Goal: Obtain resource: Obtain resource

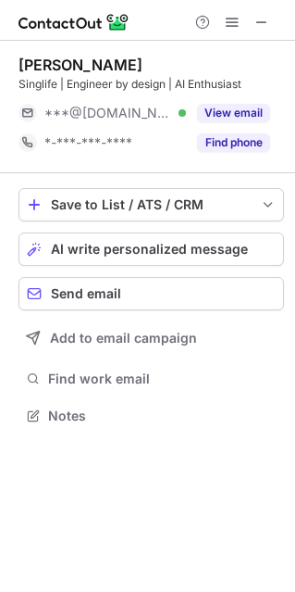
scroll to position [402, 295]
click at [230, 21] on span at bounding box center [232, 22] width 15 height 15
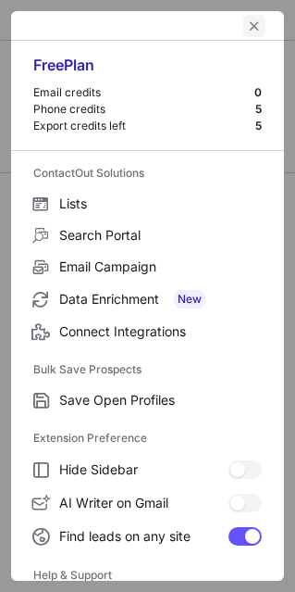
click at [247, 20] on span "left-button" at bounding box center [254, 26] width 15 height 15
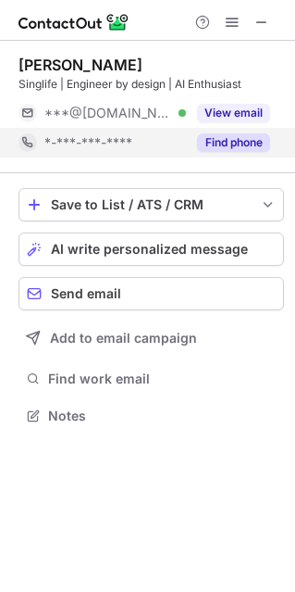
click at [220, 145] on button "Find phone" at bounding box center [233, 142] width 73 height 19
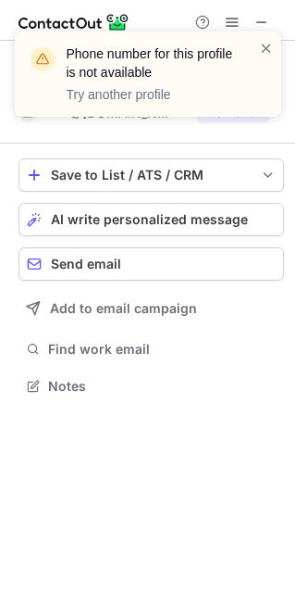
scroll to position [9, 9]
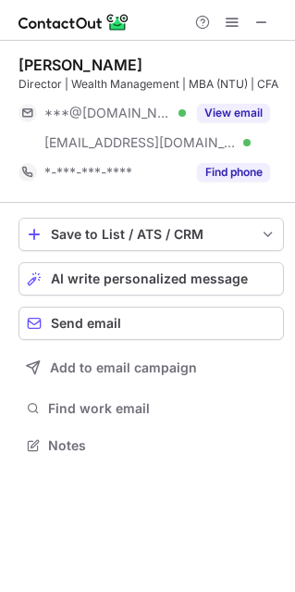
scroll to position [431, 295]
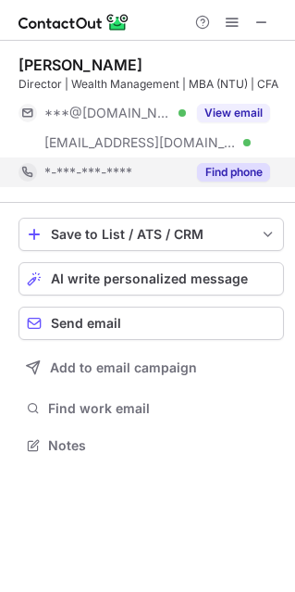
click at [206, 168] on button "Find phone" at bounding box center [233, 172] width 73 height 19
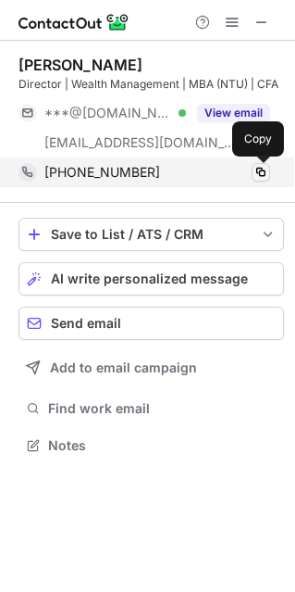
click at [259, 169] on span at bounding box center [261, 172] width 15 height 15
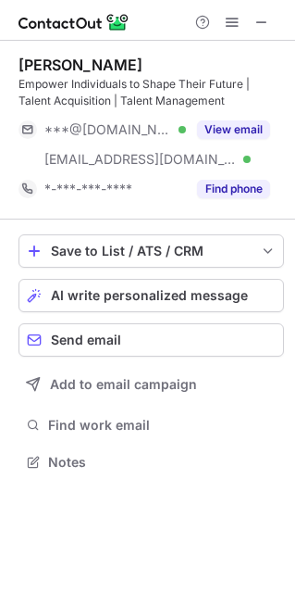
scroll to position [448, 295]
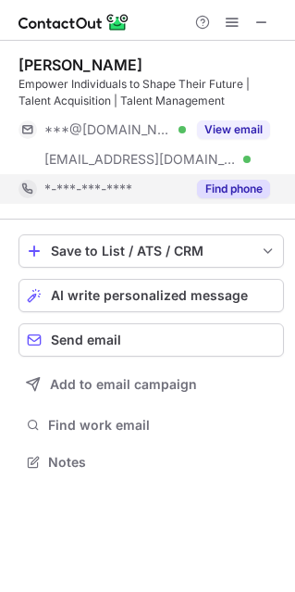
click at [230, 187] on button "Find phone" at bounding box center [233, 189] width 73 height 19
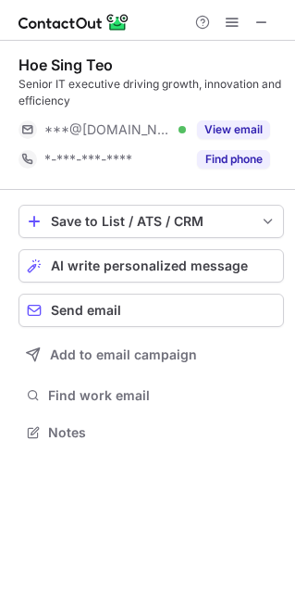
scroll to position [418, 295]
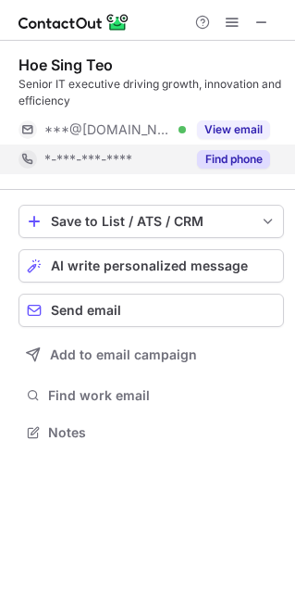
click at [215, 159] on button "Find phone" at bounding box center [233, 159] width 73 height 19
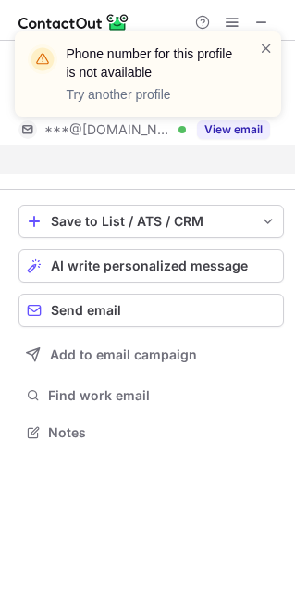
scroll to position [9, 9]
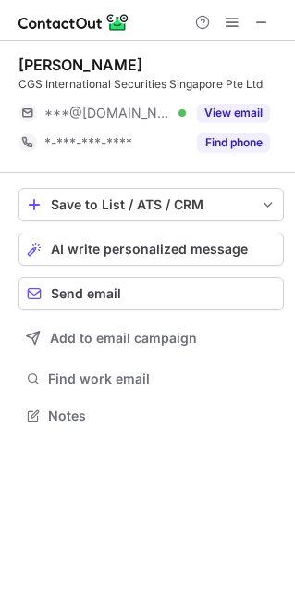
scroll to position [402, 295]
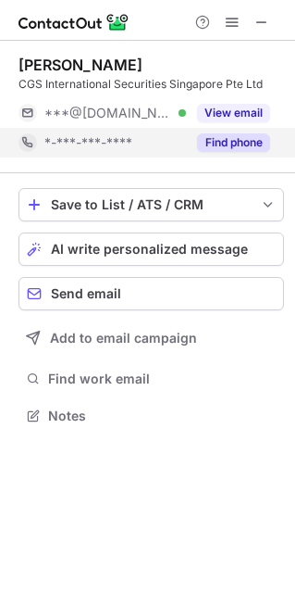
click at [255, 136] on button "Find phone" at bounding box center [233, 142] width 73 height 19
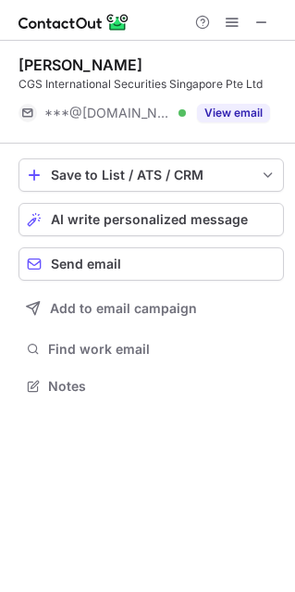
scroll to position [9, 9]
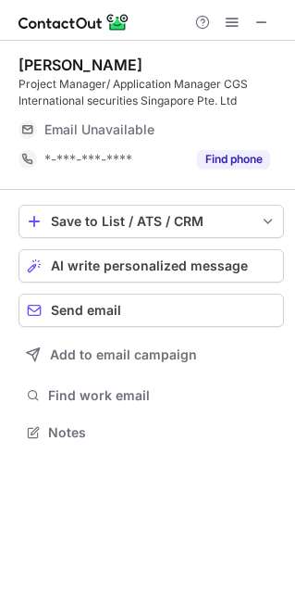
scroll to position [418, 295]
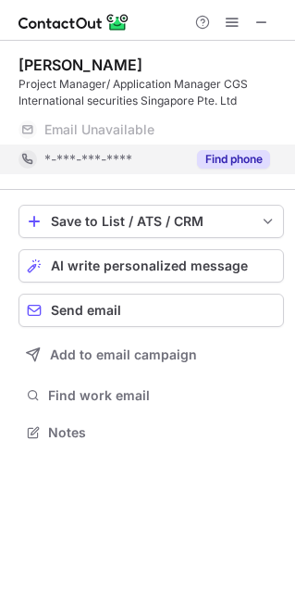
click at [231, 159] on button "Find phone" at bounding box center [233, 159] width 73 height 19
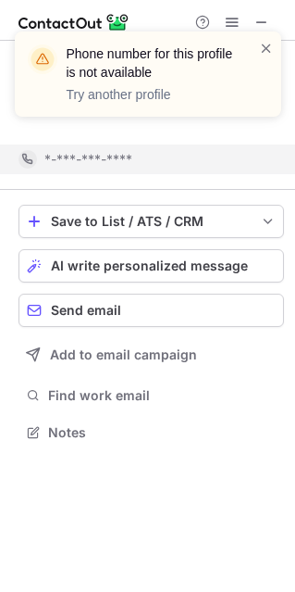
scroll to position [9, 9]
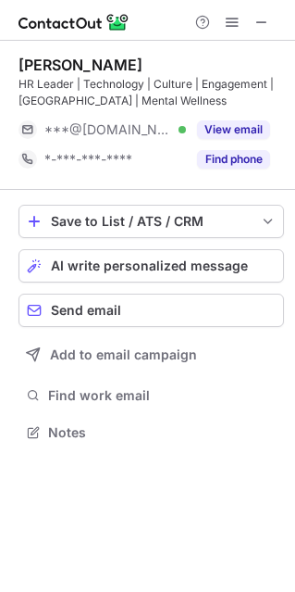
scroll to position [418, 295]
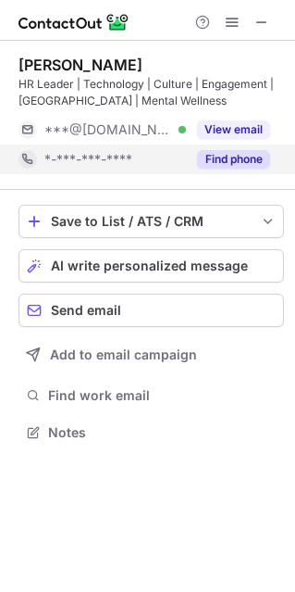
click at [238, 164] on button "Find phone" at bounding box center [233, 159] width 73 height 19
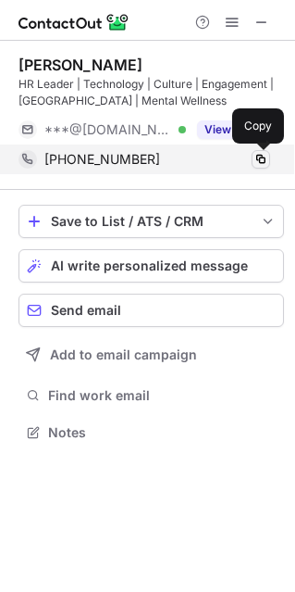
click at [259, 164] on span at bounding box center [261, 159] width 15 height 15
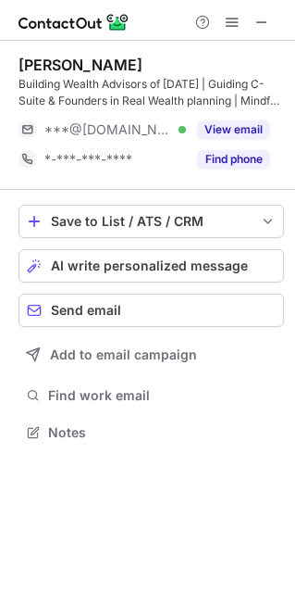
scroll to position [418, 295]
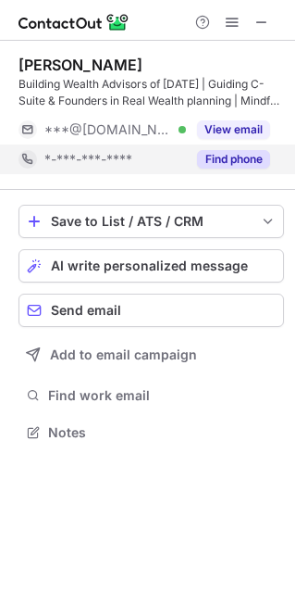
click at [223, 156] on button "Find phone" at bounding box center [233, 159] width 73 height 19
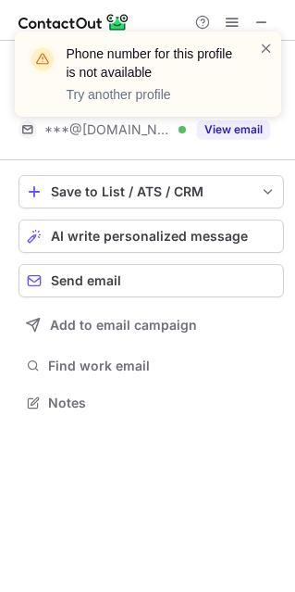
scroll to position [9, 9]
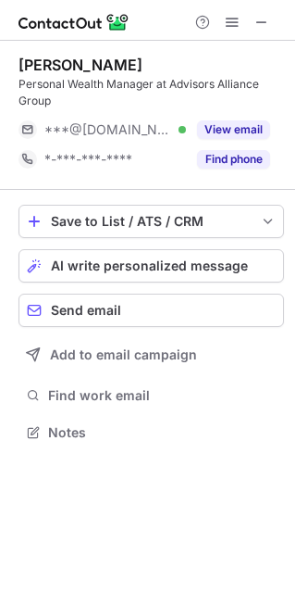
scroll to position [418, 295]
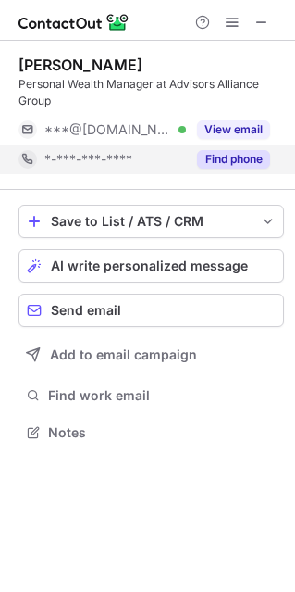
click at [250, 152] on button "Find phone" at bounding box center [233, 159] width 73 height 19
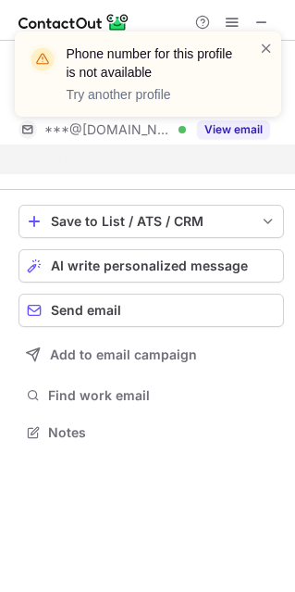
scroll to position [9, 9]
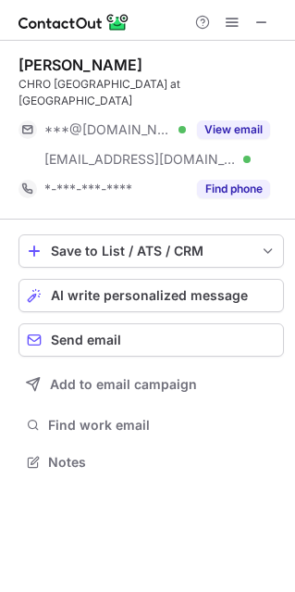
scroll to position [431, 295]
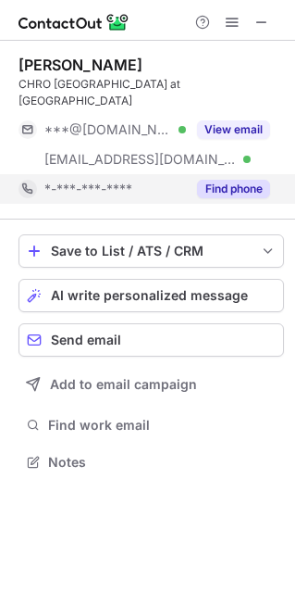
click at [222, 180] on button "Find phone" at bounding box center [233, 189] width 73 height 19
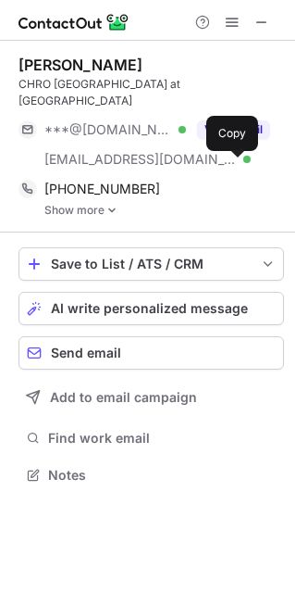
scroll to position [443, 295]
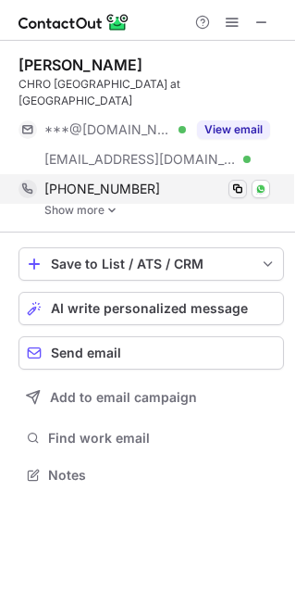
click at [238, 181] on span at bounding box center [237, 188] width 15 height 15
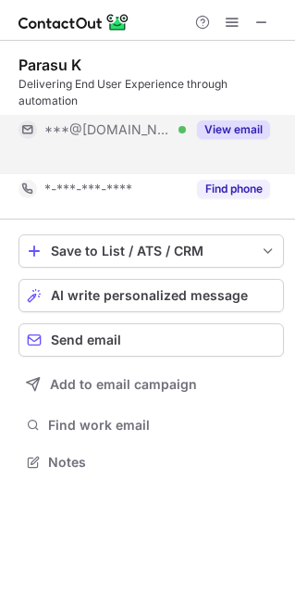
scroll to position [9, 9]
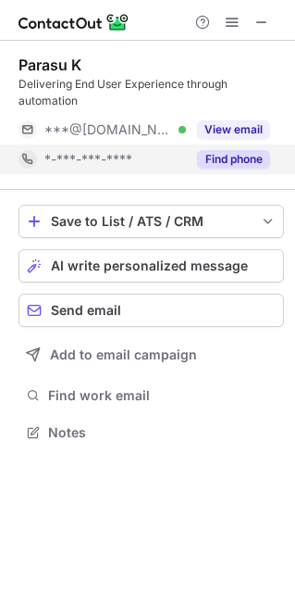
click at [243, 156] on button "Find phone" at bounding box center [233, 159] width 73 height 19
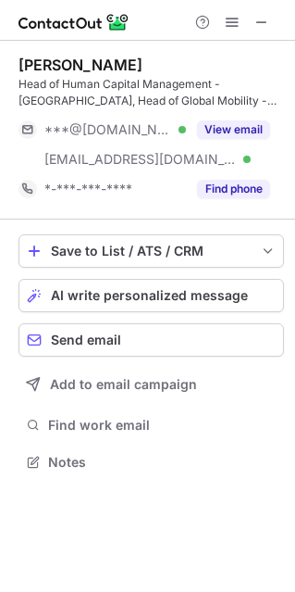
scroll to position [448, 295]
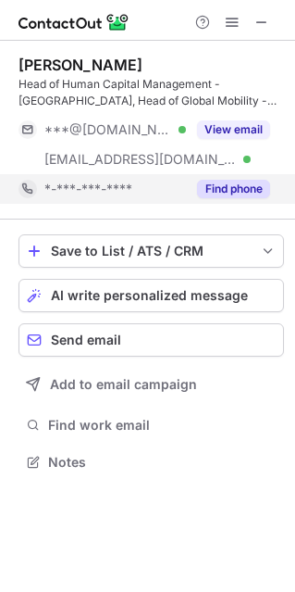
click at [248, 180] on button "Find phone" at bounding box center [233, 189] width 73 height 19
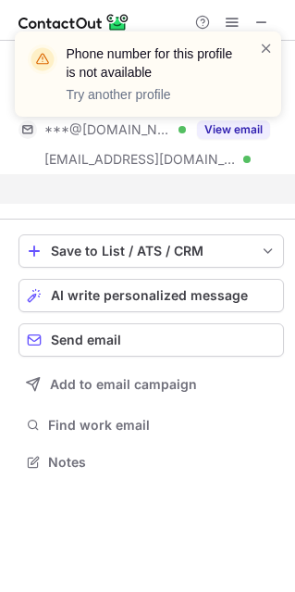
scroll to position [9, 9]
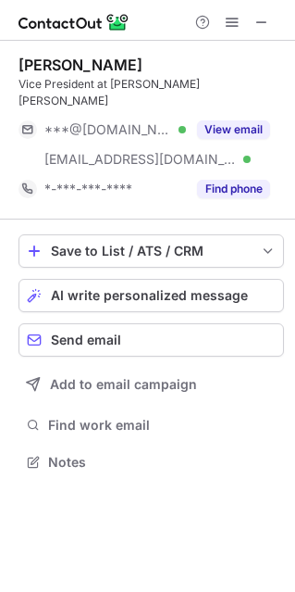
scroll to position [431, 295]
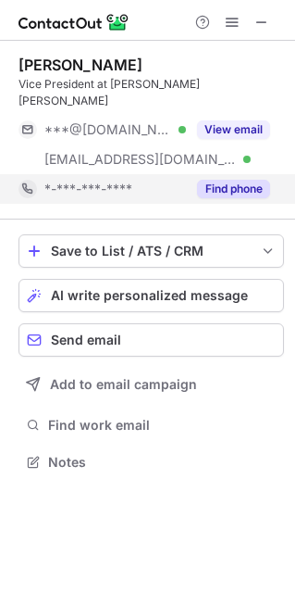
click at [227, 180] on button "Find phone" at bounding box center [233, 189] width 73 height 19
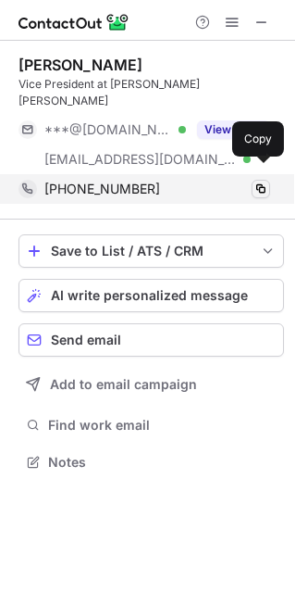
click at [265, 181] on span at bounding box center [261, 188] width 15 height 15
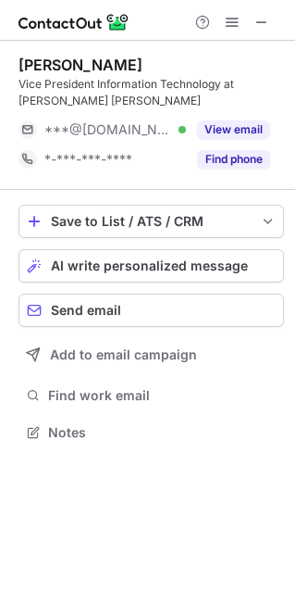
scroll to position [418, 295]
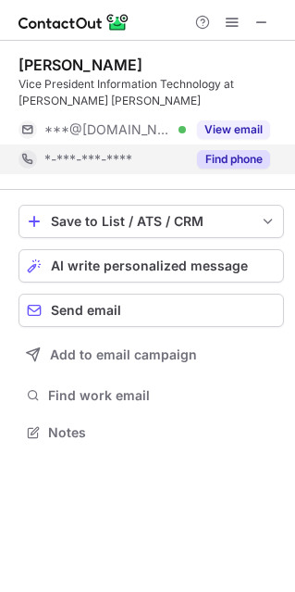
click at [257, 161] on button "Find phone" at bounding box center [233, 159] width 73 height 19
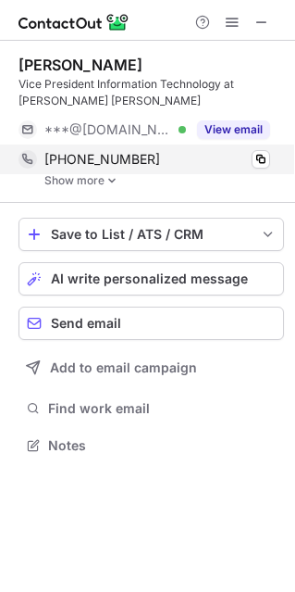
scroll to position [431, 295]
click at [255, 159] on span at bounding box center [261, 159] width 15 height 15
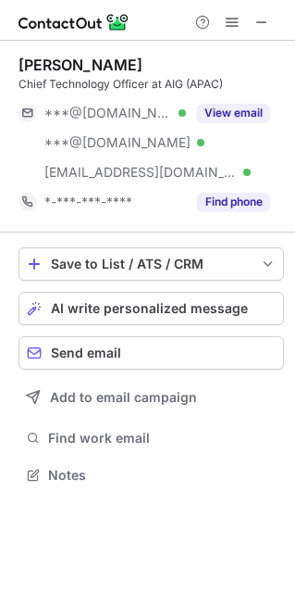
scroll to position [462, 295]
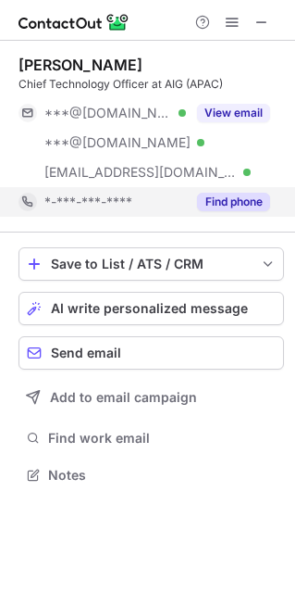
click at [202, 206] on button "Find phone" at bounding box center [233, 202] width 73 height 19
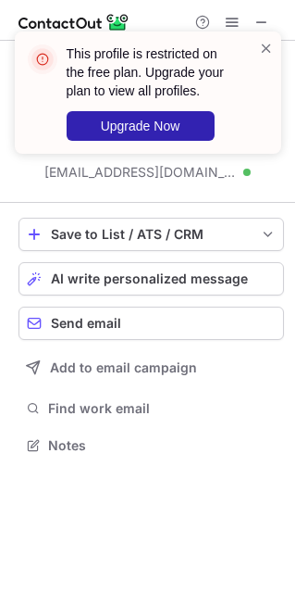
scroll to position [9, 9]
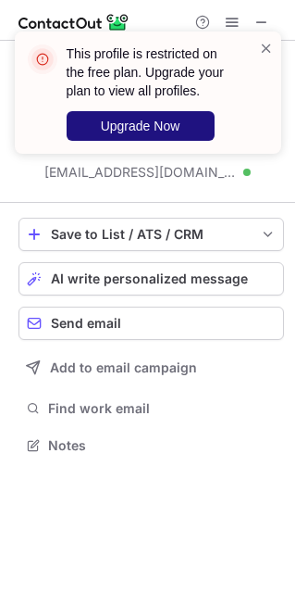
click at [162, 117] on button "Upgrade Now" at bounding box center [141, 126] width 148 height 30
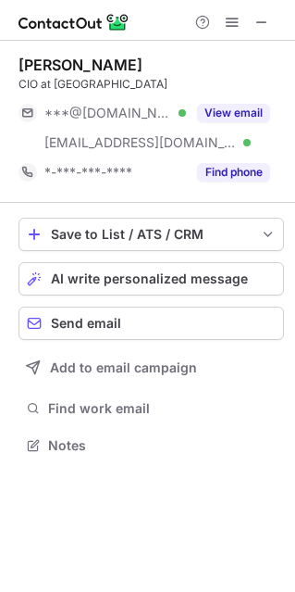
scroll to position [431, 295]
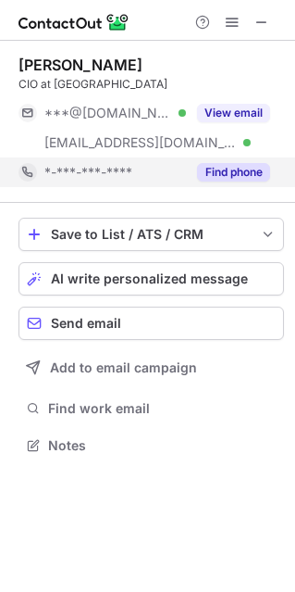
click at [227, 168] on button "Find phone" at bounding box center [233, 172] width 73 height 19
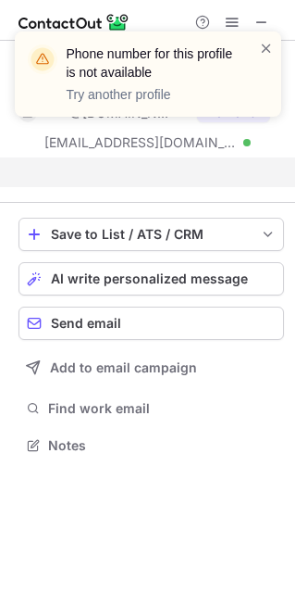
scroll to position [402, 295]
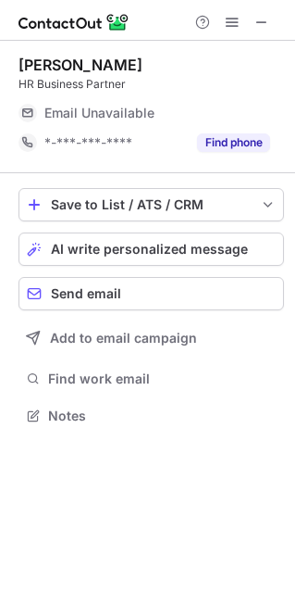
scroll to position [402, 295]
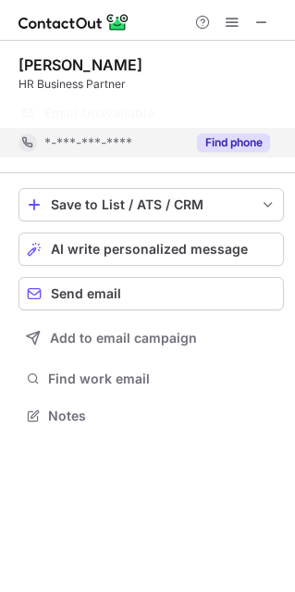
click at [233, 134] on button "Find phone" at bounding box center [233, 142] width 73 height 19
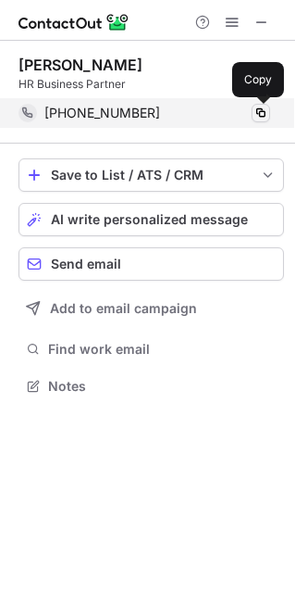
click at [261, 113] on span at bounding box center [261, 113] width 15 height 15
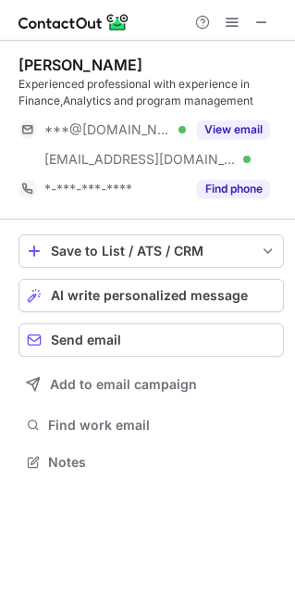
scroll to position [448, 295]
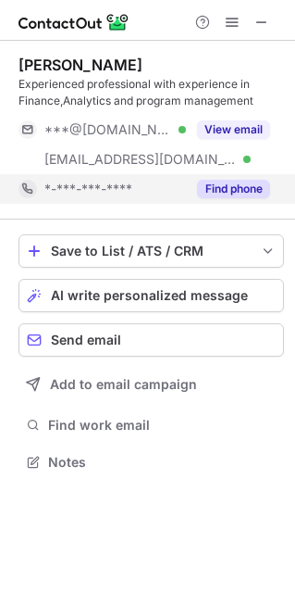
click at [231, 185] on button "Find phone" at bounding box center [233, 189] width 73 height 19
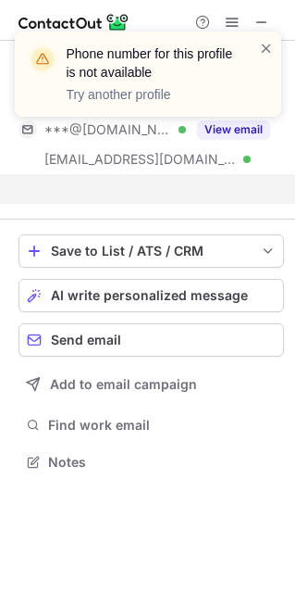
scroll to position [9, 9]
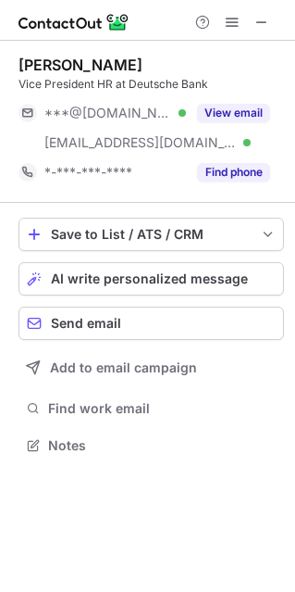
scroll to position [431, 295]
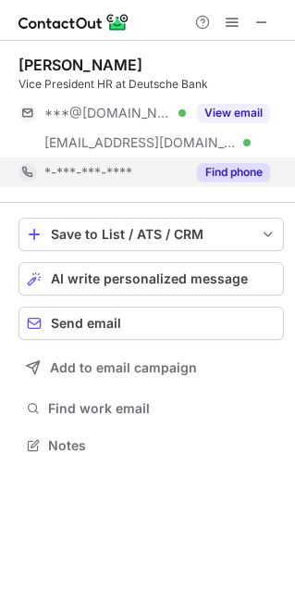
click at [247, 173] on button "Find phone" at bounding box center [233, 172] width 73 height 19
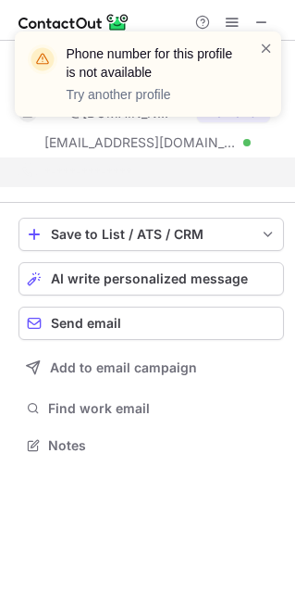
scroll to position [402, 295]
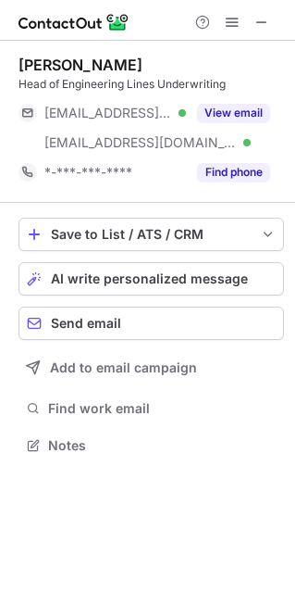
scroll to position [431, 295]
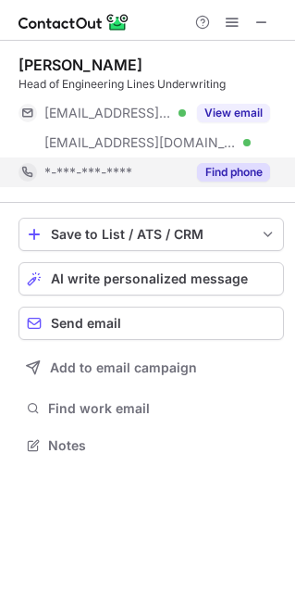
click at [233, 168] on button "Find phone" at bounding box center [233, 172] width 73 height 19
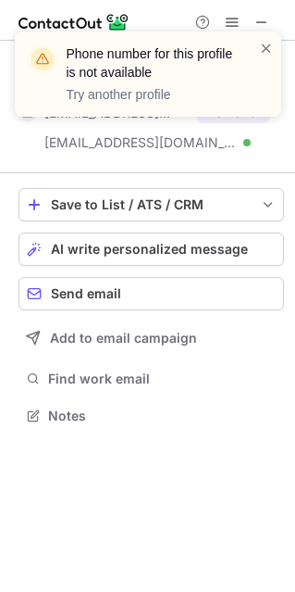
scroll to position [402, 295]
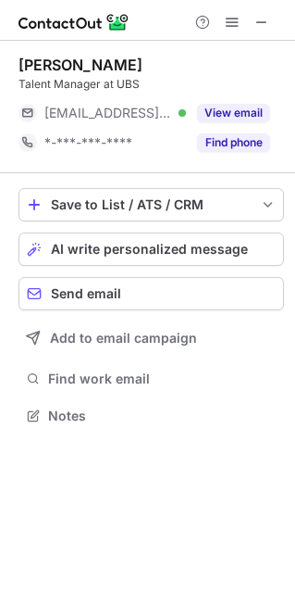
scroll to position [402, 295]
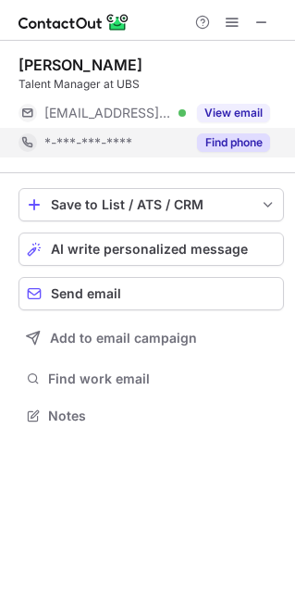
click at [227, 137] on button "Find phone" at bounding box center [233, 142] width 73 height 19
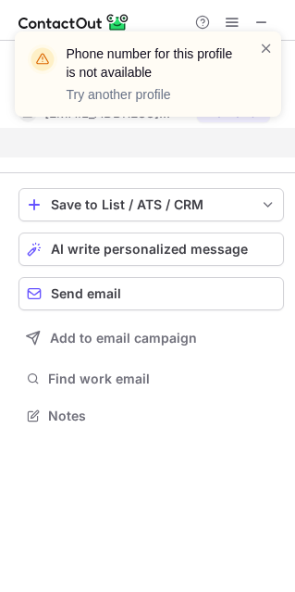
scroll to position [9, 9]
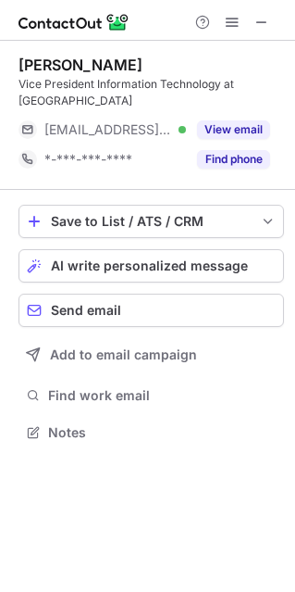
scroll to position [418, 295]
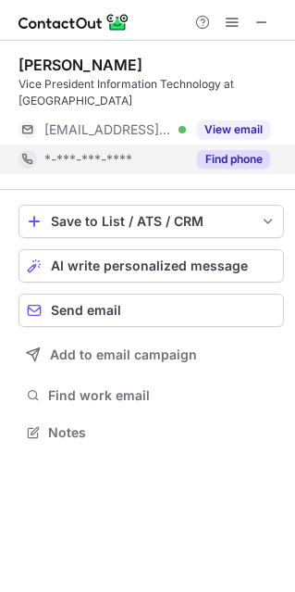
click at [217, 165] on button "Find phone" at bounding box center [233, 159] width 73 height 19
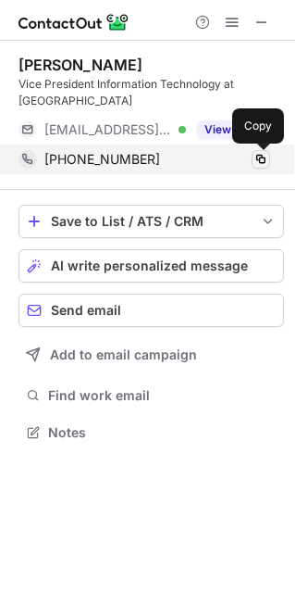
click at [257, 155] on span at bounding box center [261, 159] width 15 height 15
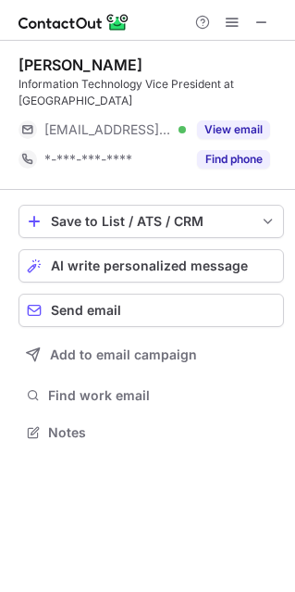
scroll to position [418, 295]
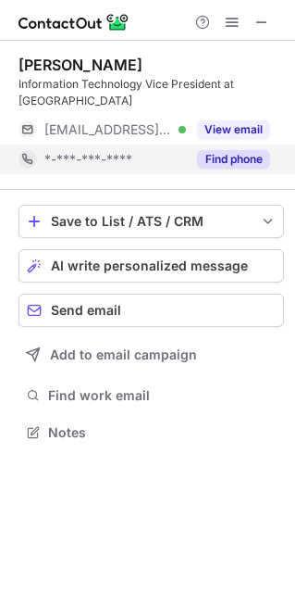
click at [224, 156] on button "Find phone" at bounding box center [233, 159] width 73 height 19
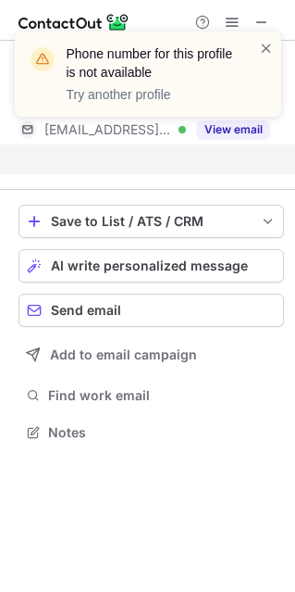
scroll to position [9, 9]
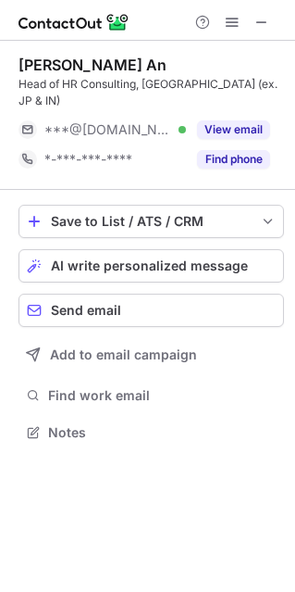
scroll to position [402, 295]
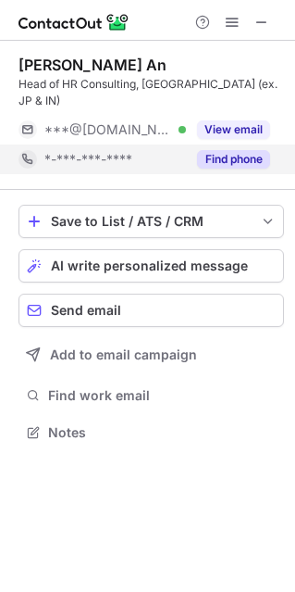
click at [235, 150] on button "Find phone" at bounding box center [233, 159] width 73 height 19
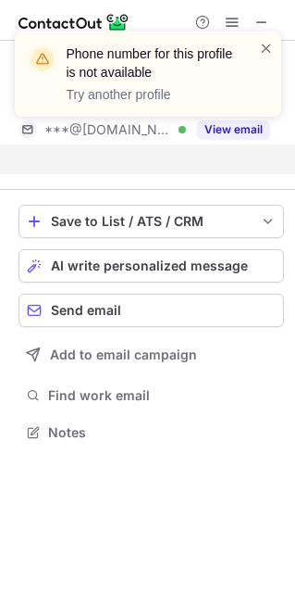
scroll to position [9, 9]
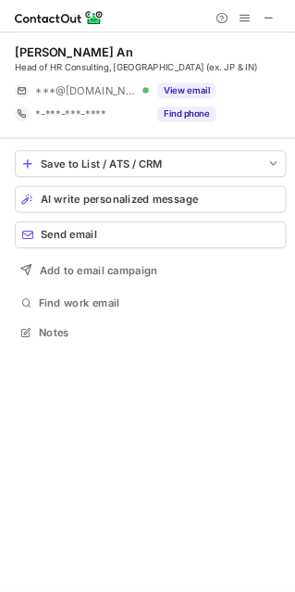
scroll to position [402, 295]
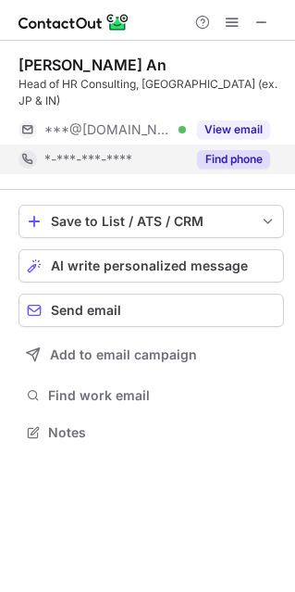
click at [238, 150] on button "Find phone" at bounding box center [233, 159] width 73 height 19
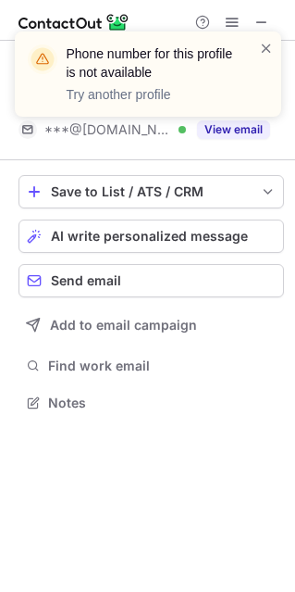
scroll to position [9, 9]
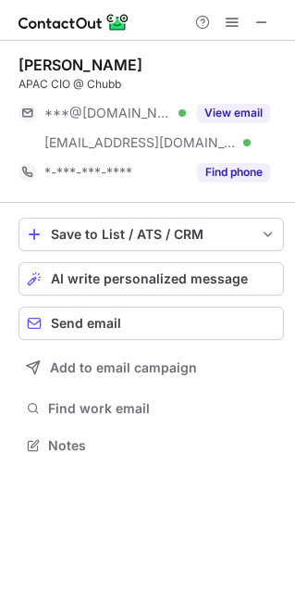
scroll to position [431, 295]
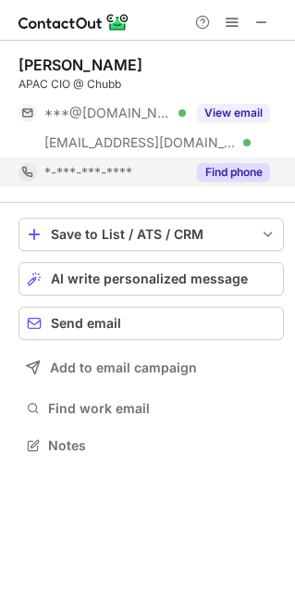
click at [210, 169] on button "Find phone" at bounding box center [233, 172] width 73 height 19
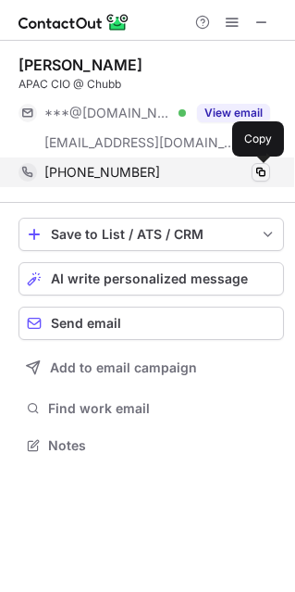
click at [261, 168] on span at bounding box center [261, 172] width 15 height 15
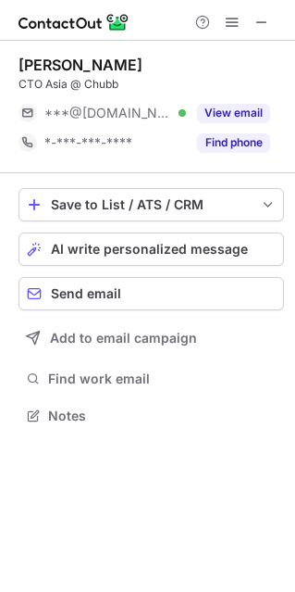
scroll to position [402, 295]
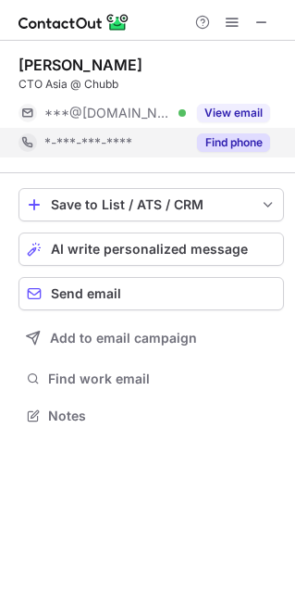
click at [217, 138] on button "Find phone" at bounding box center [233, 142] width 73 height 19
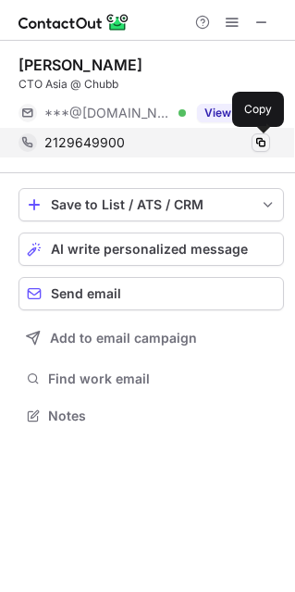
click at [257, 143] on span at bounding box center [261, 142] width 15 height 15
click at [261, 139] on span at bounding box center [261, 142] width 15 height 15
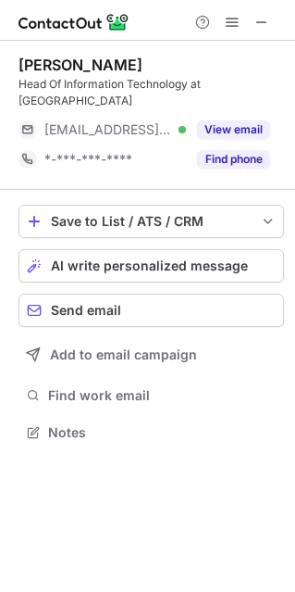
scroll to position [402, 295]
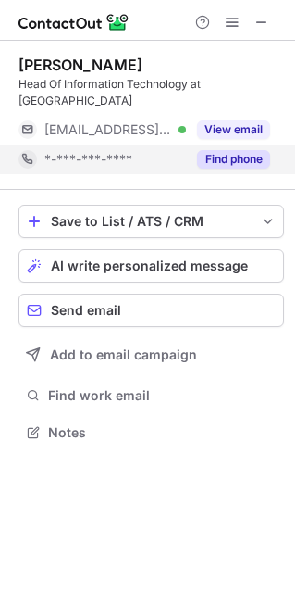
click at [237, 150] on button "Find phone" at bounding box center [233, 159] width 73 height 19
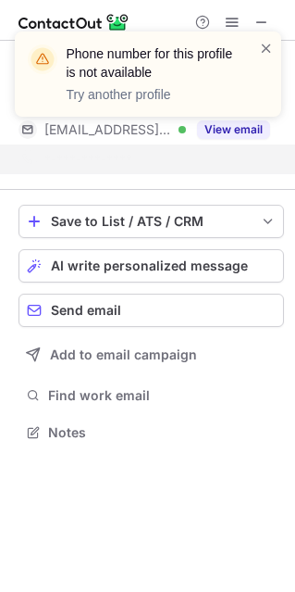
scroll to position [9, 9]
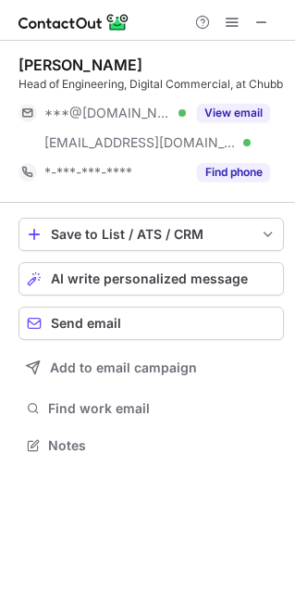
scroll to position [448, 295]
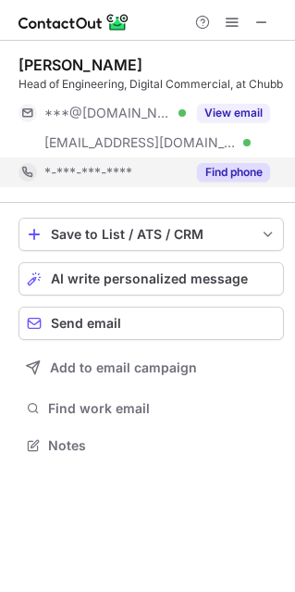
click at [225, 181] on button "Find phone" at bounding box center [233, 172] width 73 height 19
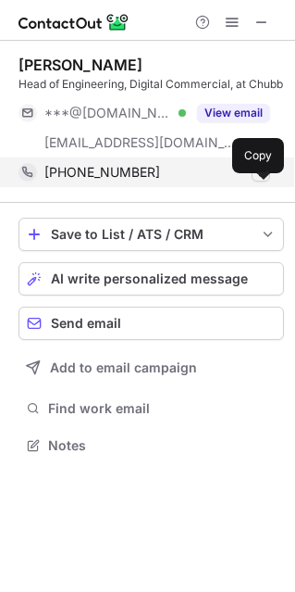
click at [257, 180] on span at bounding box center [261, 172] width 15 height 15
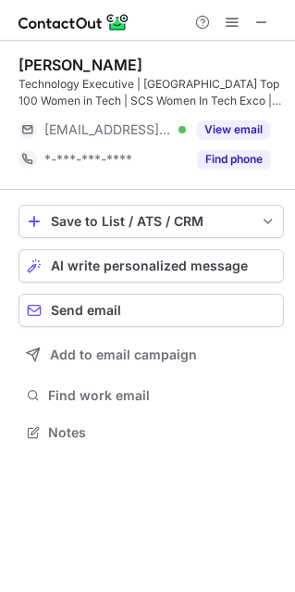
scroll to position [418, 295]
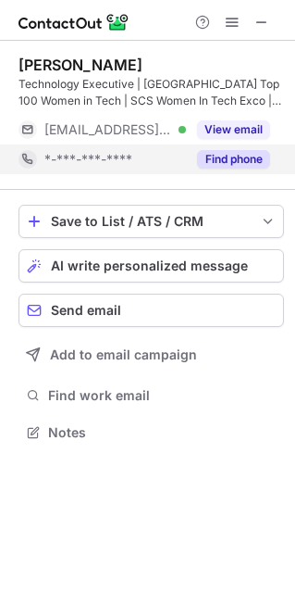
click at [223, 155] on button "Find phone" at bounding box center [233, 159] width 73 height 19
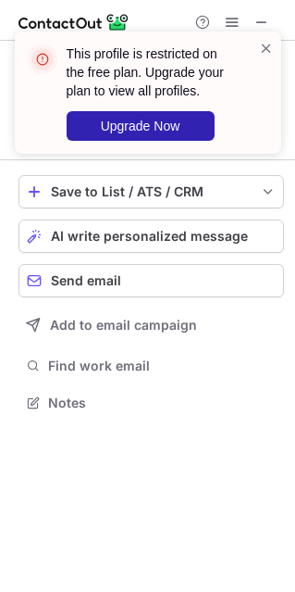
scroll to position [9, 9]
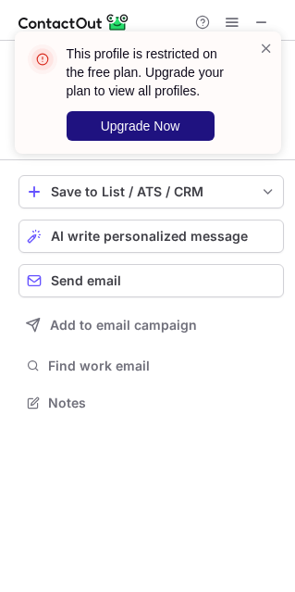
click at [142, 132] on span "Upgrade Now" at bounding box center [141, 125] width 80 height 15
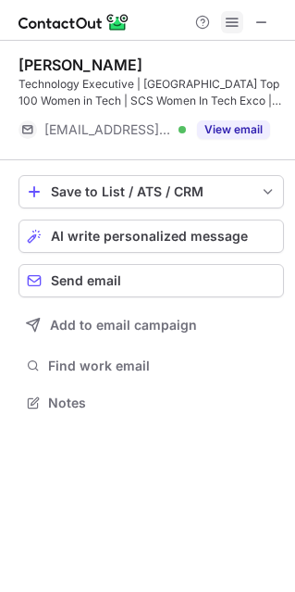
click at [227, 25] on span at bounding box center [232, 22] width 15 height 15
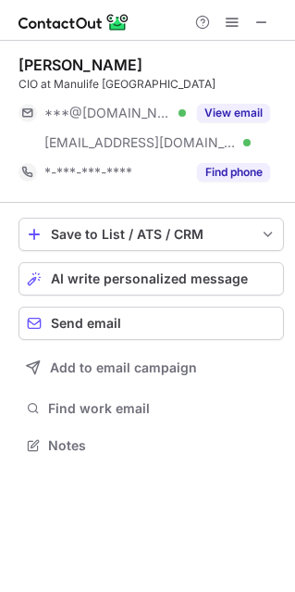
scroll to position [431, 295]
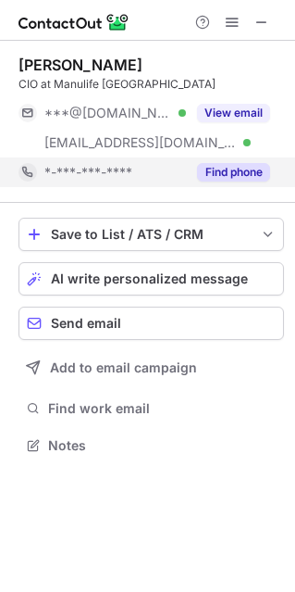
click at [219, 165] on button "Find phone" at bounding box center [233, 172] width 73 height 19
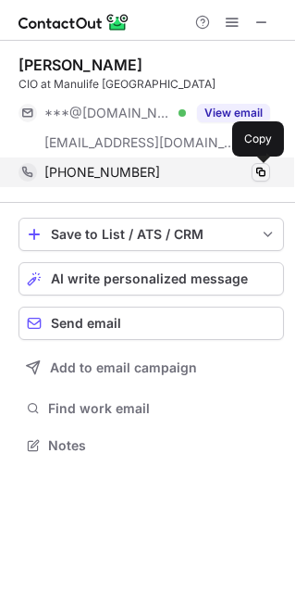
click at [258, 168] on span at bounding box center [261, 172] width 15 height 15
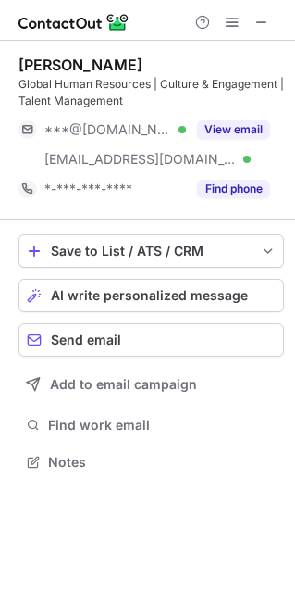
scroll to position [448, 295]
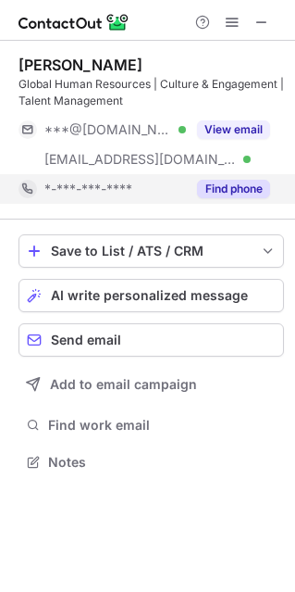
click at [217, 196] on button "Find phone" at bounding box center [233, 189] width 73 height 19
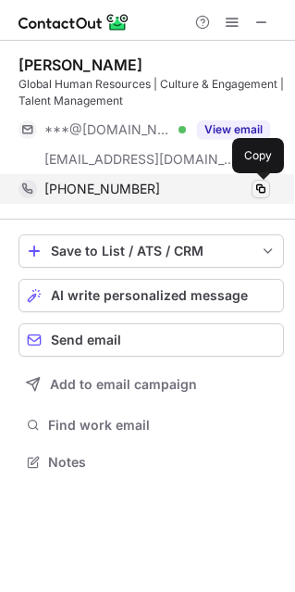
click at [264, 186] on span at bounding box center [261, 188] width 15 height 15
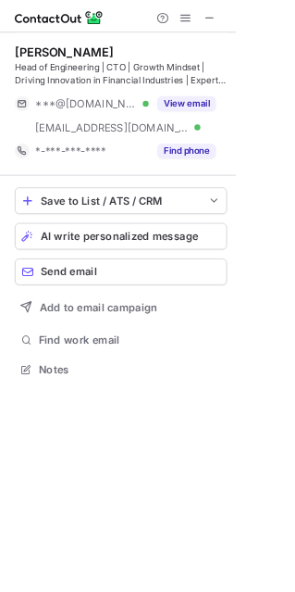
scroll to position [448, 295]
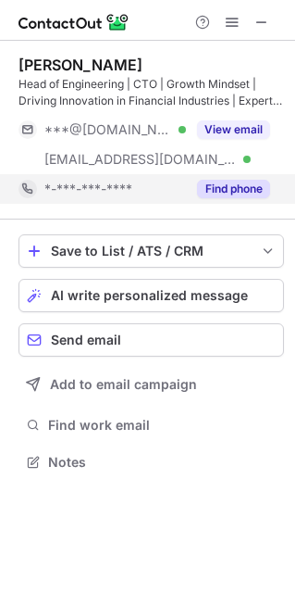
click at [207, 182] on button "Find phone" at bounding box center [233, 189] width 73 height 19
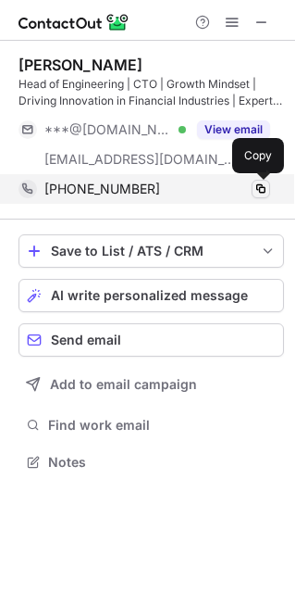
click at [257, 186] on span at bounding box center [261, 188] width 15 height 15
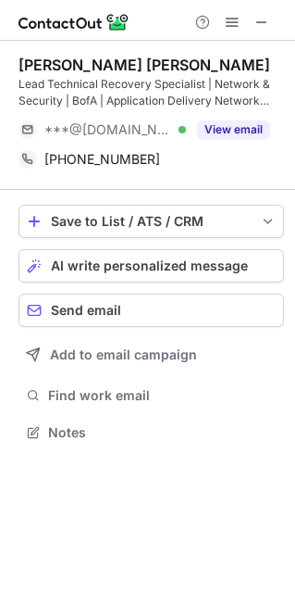
scroll to position [418, 295]
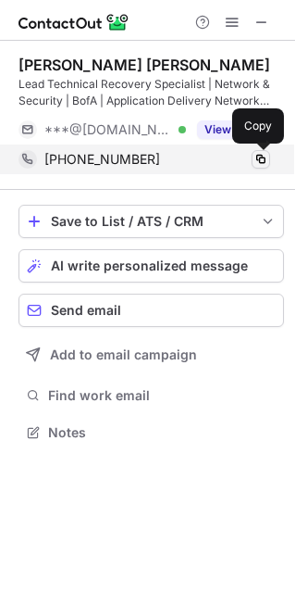
click at [258, 157] on span at bounding box center [261, 159] width 15 height 15
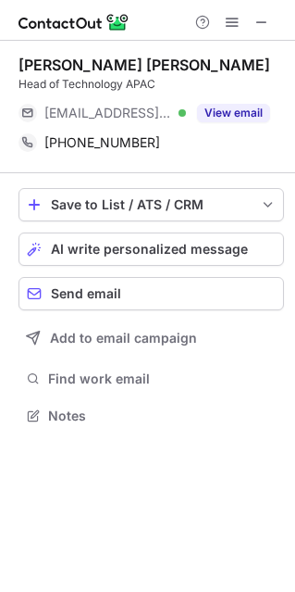
scroll to position [402, 295]
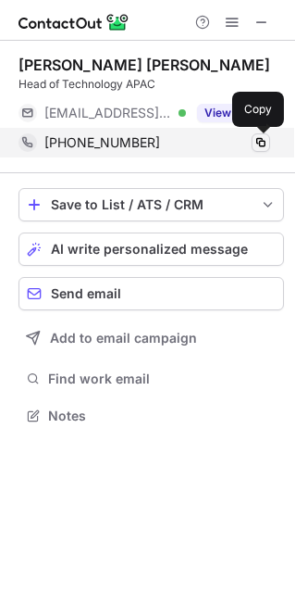
click at [264, 143] on span at bounding box center [261, 142] width 15 height 15
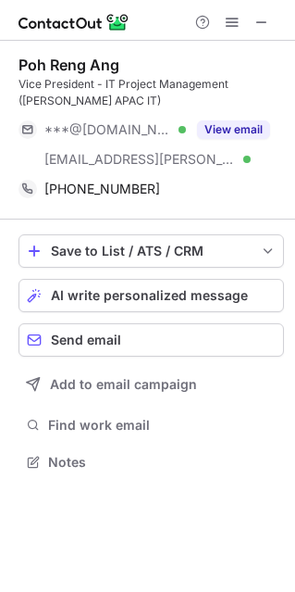
scroll to position [448, 295]
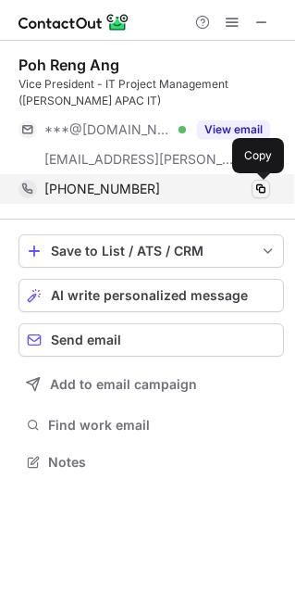
click at [262, 190] on span at bounding box center [261, 188] width 15 height 15
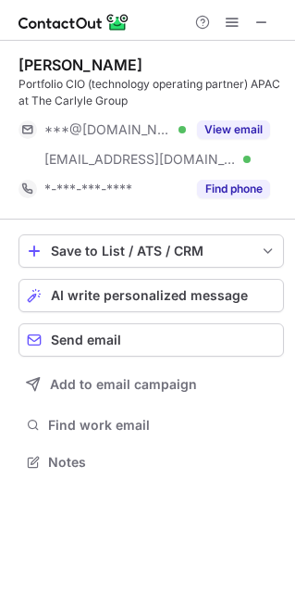
scroll to position [448, 295]
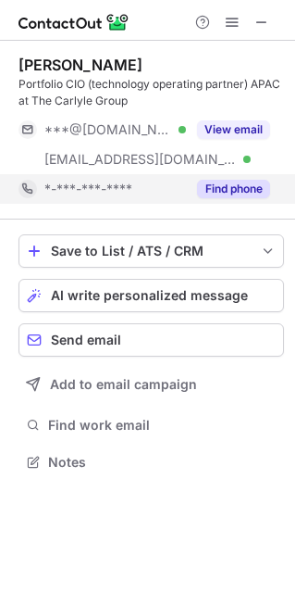
click at [228, 187] on button "Find phone" at bounding box center [233, 189] width 73 height 19
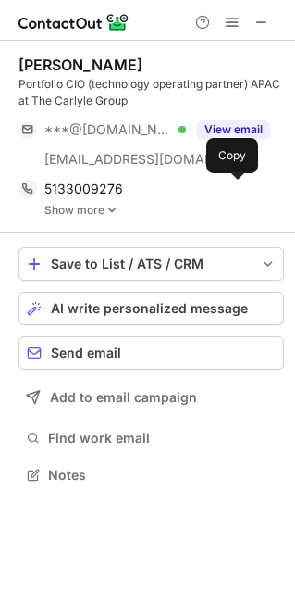
scroll to position [461, 295]
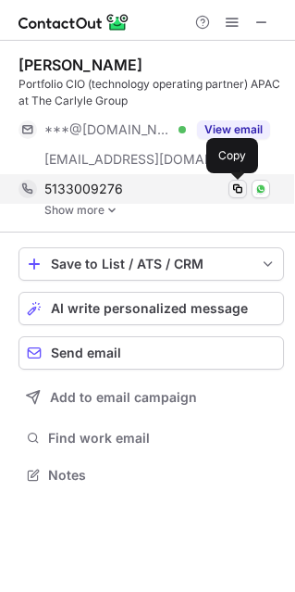
click at [240, 188] on span at bounding box center [237, 188] width 15 height 15
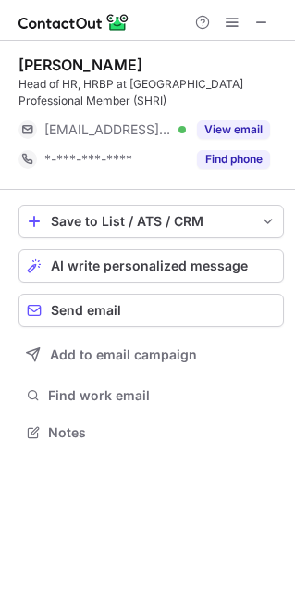
scroll to position [418, 295]
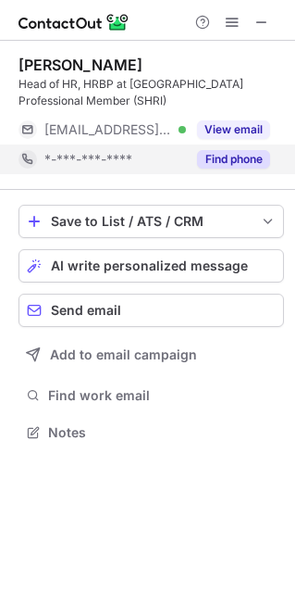
click at [218, 168] on button "Find phone" at bounding box center [233, 159] width 73 height 19
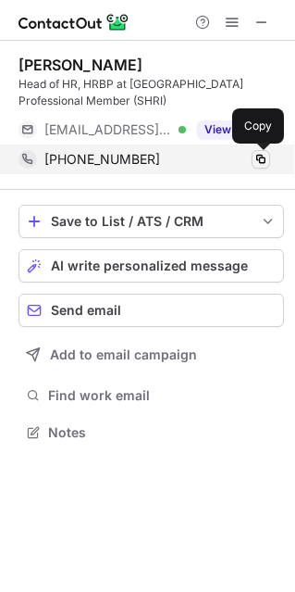
click at [265, 159] on span at bounding box center [261, 159] width 15 height 15
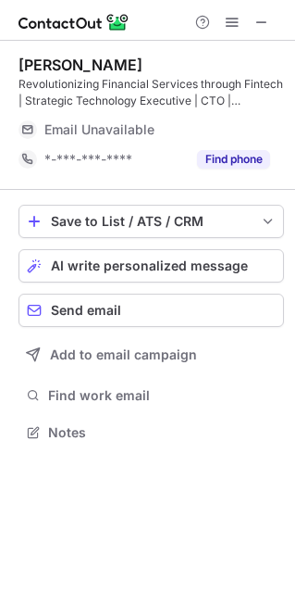
scroll to position [418, 295]
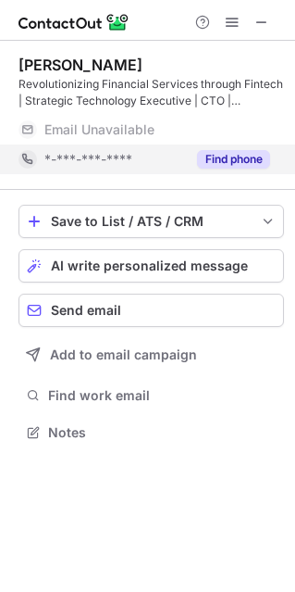
click at [219, 159] on button "Find phone" at bounding box center [233, 159] width 73 height 19
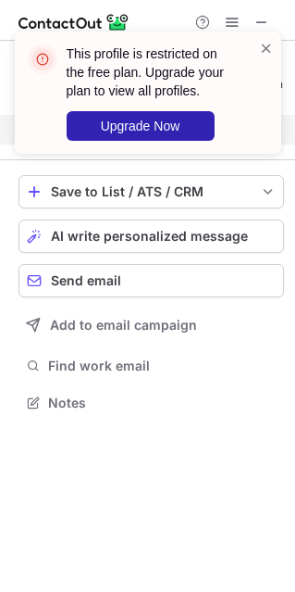
scroll to position [9, 9]
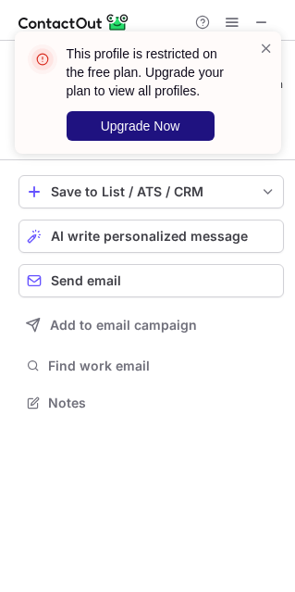
click at [112, 118] on span "Upgrade Now" at bounding box center [141, 125] width 80 height 15
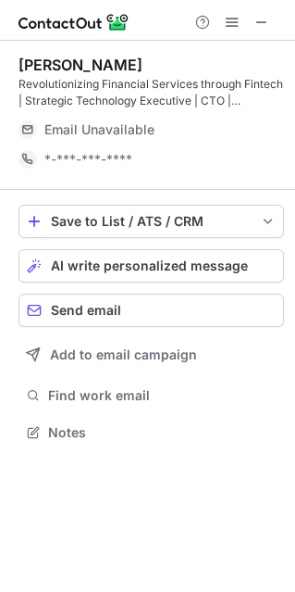
scroll to position [418, 295]
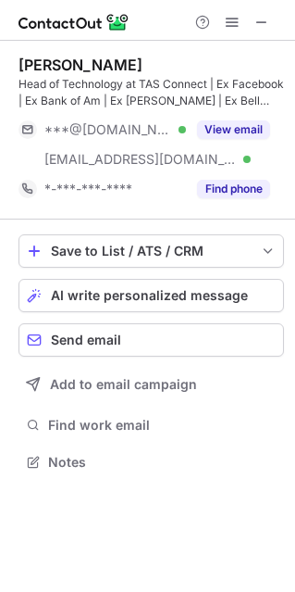
scroll to position [448, 295]
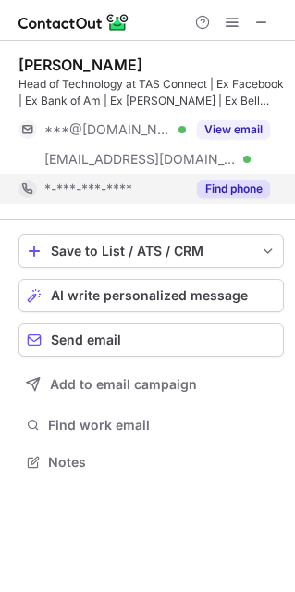
click at [240, 192] on button "Find phone" at bounding box center [233, 189] width 73 height 19
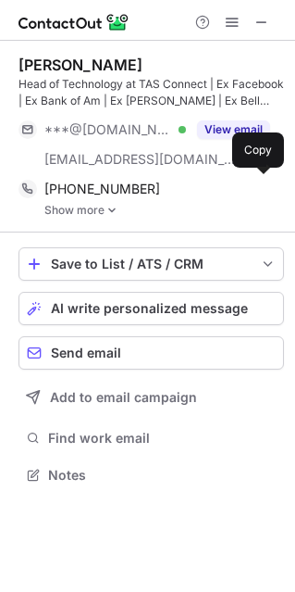
scroll to position [461, 295]
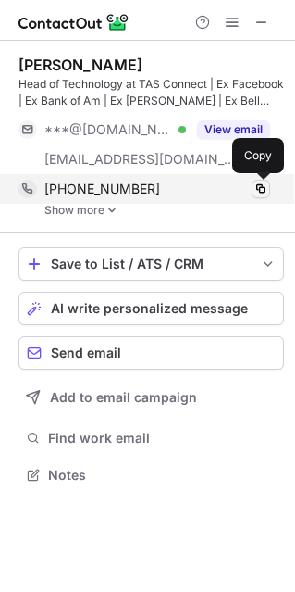
click at [263, 190] on span at bounding box center [261, 188] width 15 height 15
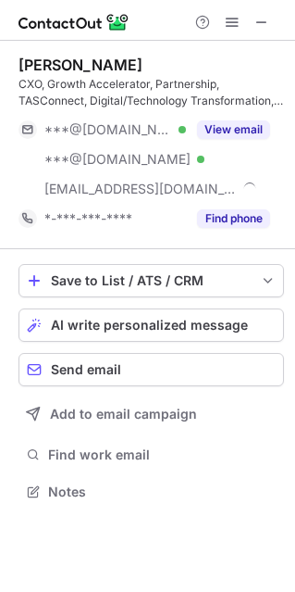
scroll to position [478, 295]
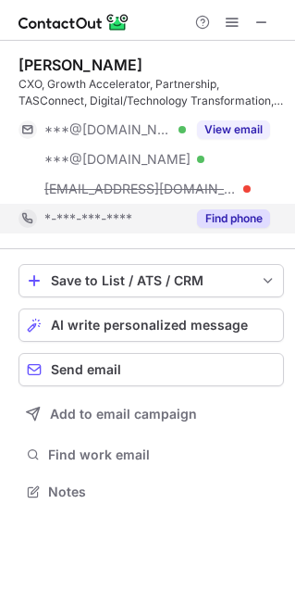
click at [218, 215] on button "Find phone" at bounding box center [233, 218] width 73 height 19
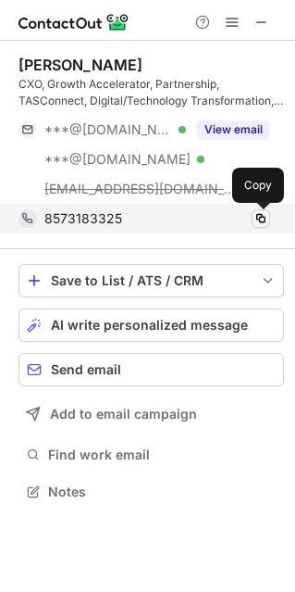
click at [263, 216] on span at bounding box center [261, 218] width 15 height 15
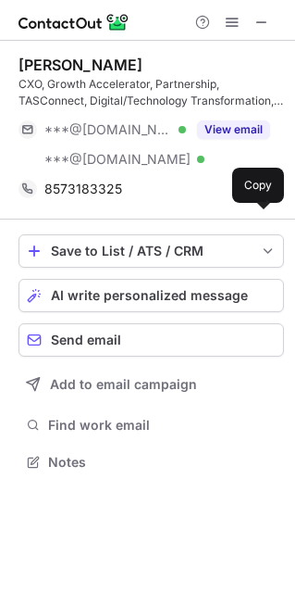
scroll to position [448, 295]
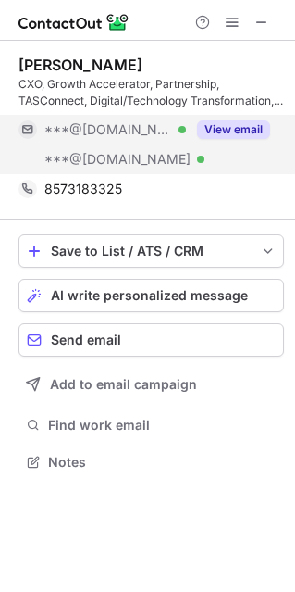
click at [222, 126] on button "View email" at bounding box center [233, 129] width 73 height 19
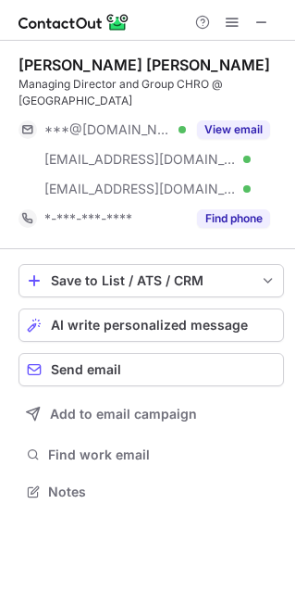
scroll to position [478, 295]
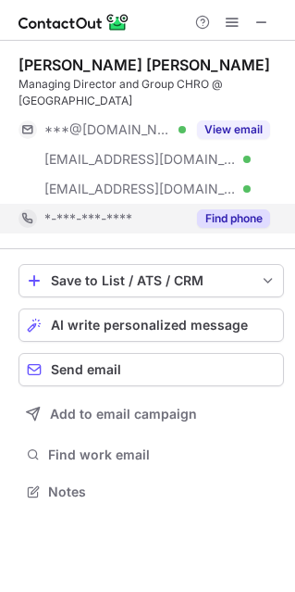
click at [222, 219] on button "Find phone" at bounding box center [233, 218] width 73 height 19
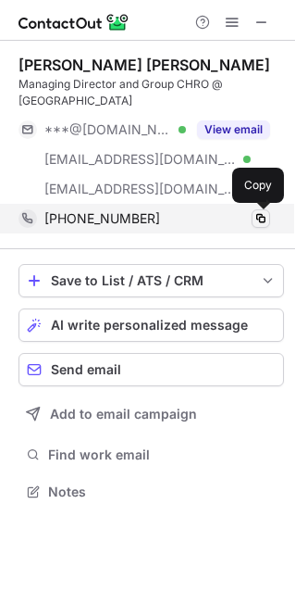
click at [256, 218] on span at bounding box center [261, 218] width 15 height 15
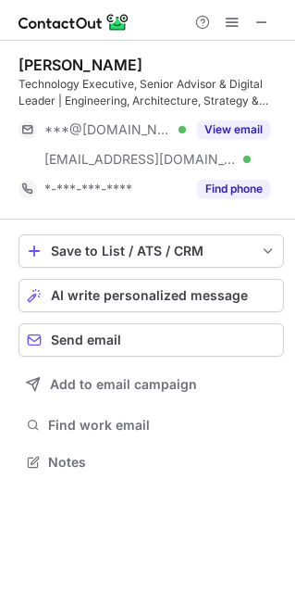
scroll to position [448, 295]
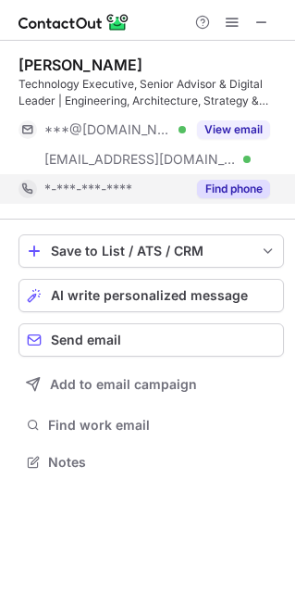
click at [244, 187] on button "Find phone" at bounding box center [233, 189] width 73 height 19
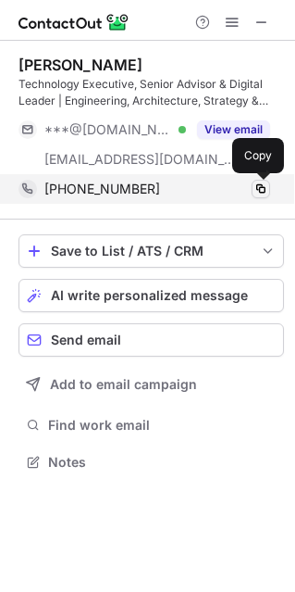
click at [267, 191] on span at bounding box center [261, 188] width 15 height 15
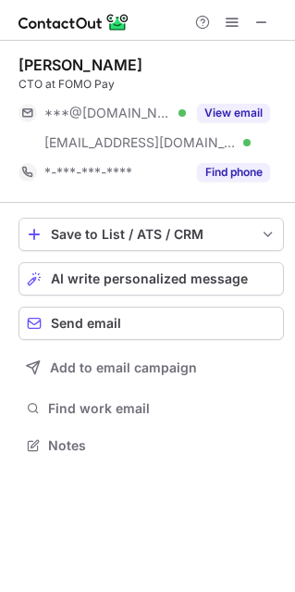
scroll to position [431, 295]
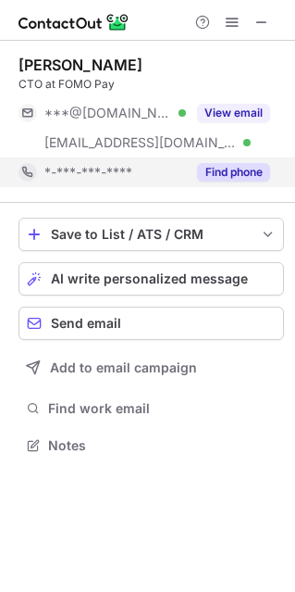
click at [208, 170] on button "Find phone" at bounding box center [233, 172] width 73 height 19
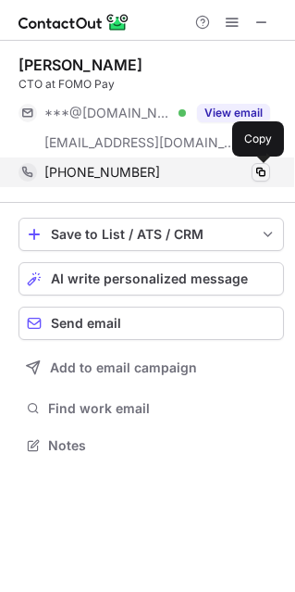
click at [264, 171] on span at bounding box center [261, 172] width 15 height 15
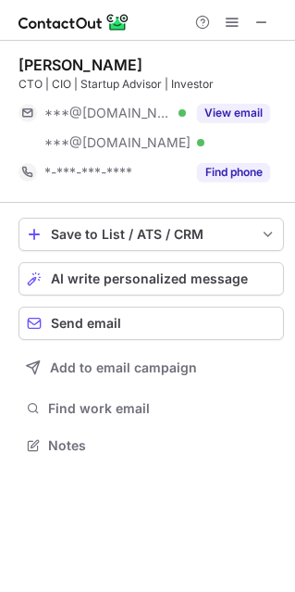
scroll to position [431, 295]
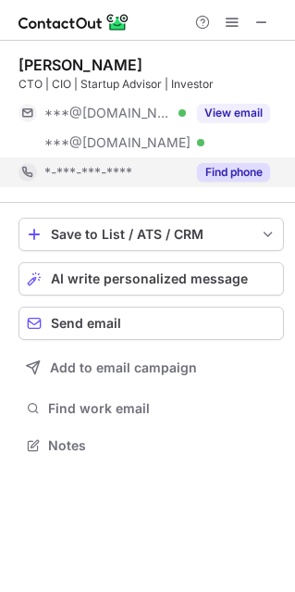
click at [239, 170] on button "Find phone" at bounding box center [233, 172] width 73 height 19
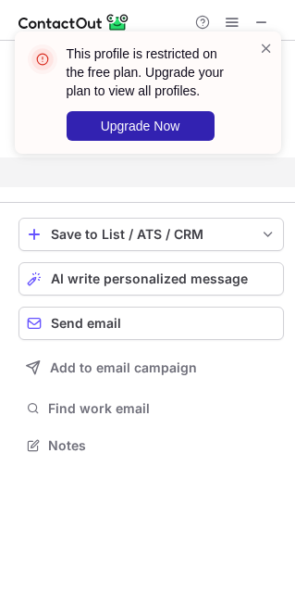
scroll to position [402, 295]
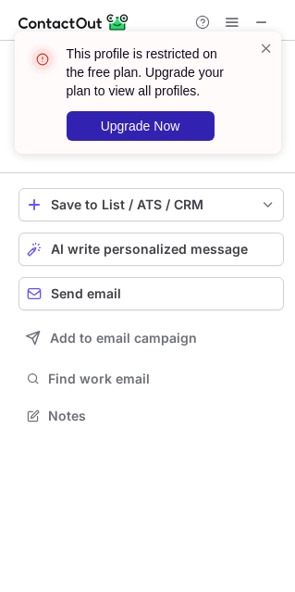
click at [230, 19] on div "This profile is restricted on the free plan. Upgrade your plan to view all prof…" at bounding box center [148, 100] width 296 height 174
click at [267, 44] on span at bounding box center [266, 48] width 15 height 19
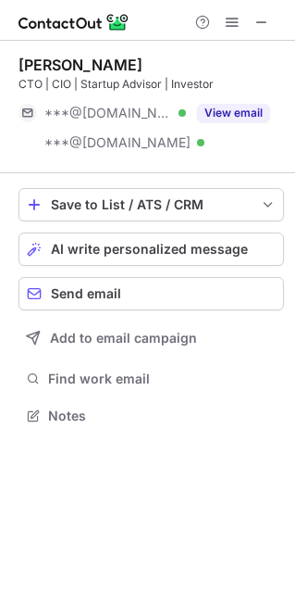
click at [228, 20] on div "This profile is restricted on the free plan. Upgrade your plan to view all prof…" at bounding box center [148, 31] width 296 height 37
click at [228, 20] on span at bounding box center [232, 22] width 15 height 15
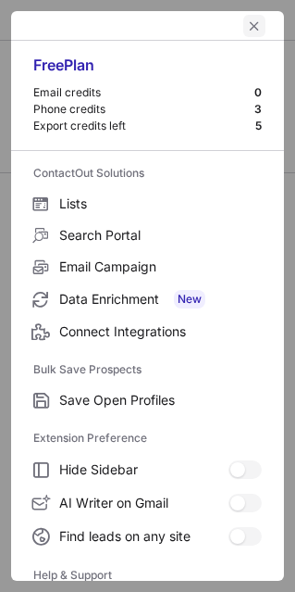
click at [247, 23] on span "left-button" at bounding box center [254, 26] width 15 height 15
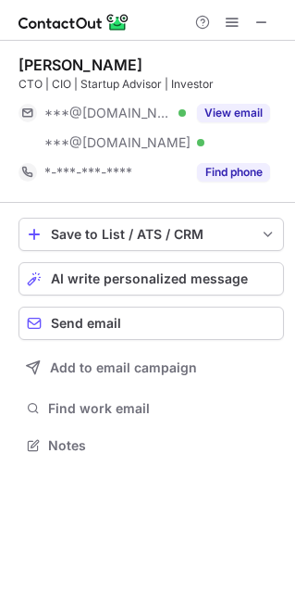
scroll to position [431, 295]
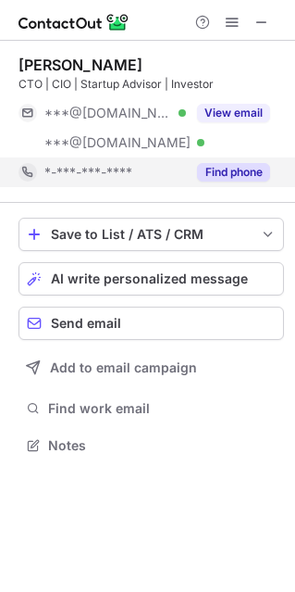
click at [234, 167] on button "Find phone" at bounding box center [233, 172] width 73 height 19
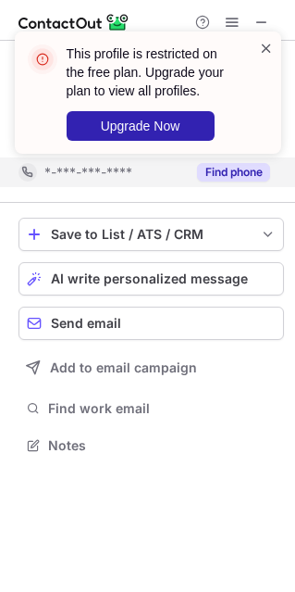
click at [262, 44] on span at bounding box center [266, 48] width 15 height 19
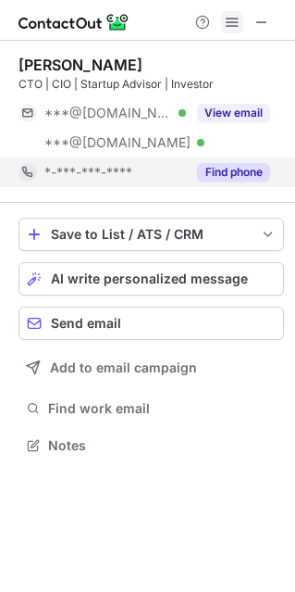
click at [229, 18] on span at bounding box center [232, 22] width 15 height 15
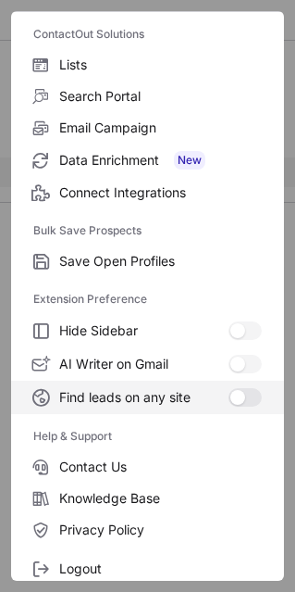
scroll to position [179, 0]
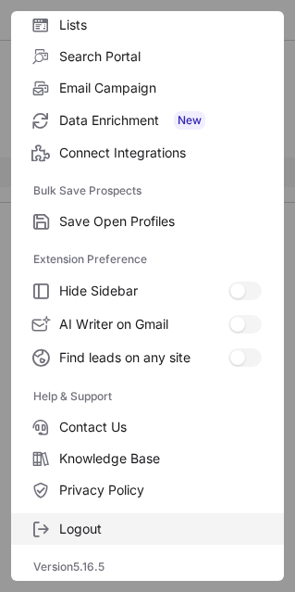
click at [96, 520] on span "Logout" at bounding box center [160, 528] width 203 height 17
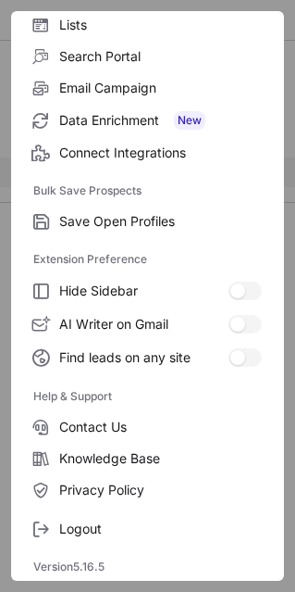
scroll to position [0, 0]
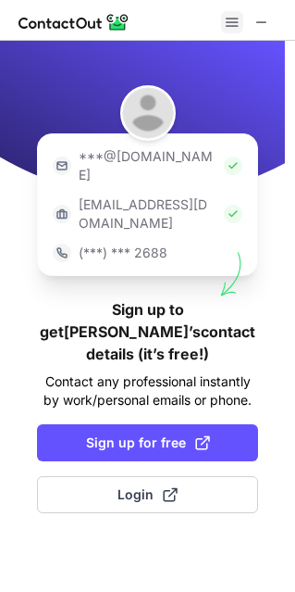
click at [231, 19] on span at bounding box center [232, 22] width 15 height 15
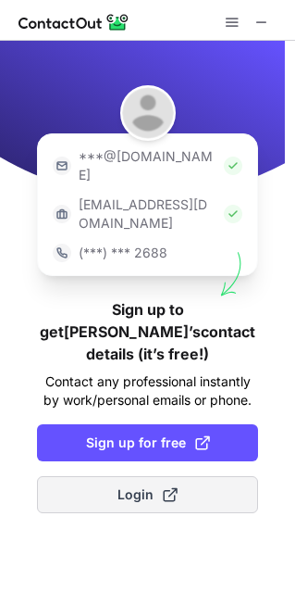
click at [140, 485] on span "Login" at bounding box center [148, 494] width 60 height 19
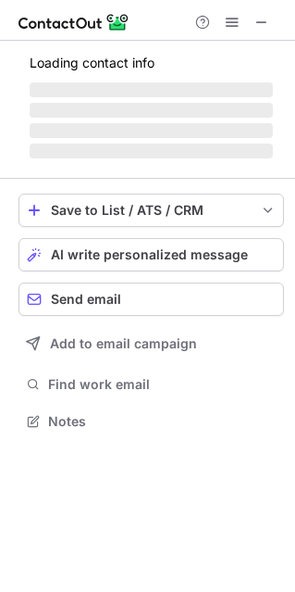
scroll to position [416, 295]
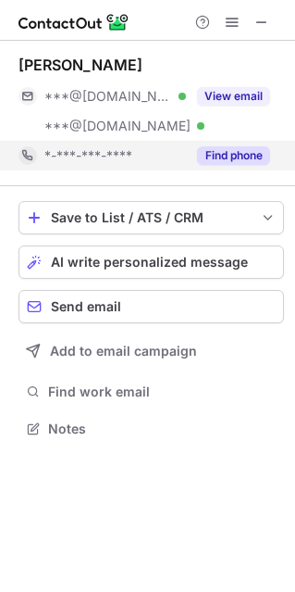
click at [223, 156] on button "Find phone" at bounding box center [233, 155] width 73 height 19
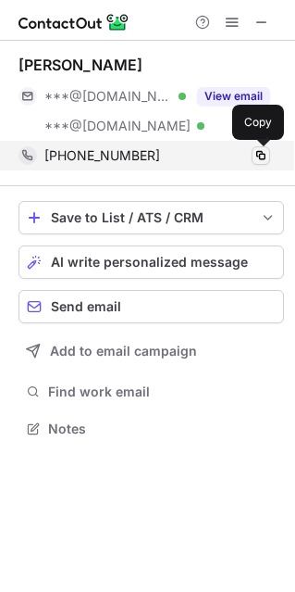
click at [268, 154] on span at bounding box center [261, 155] width 15 height 15
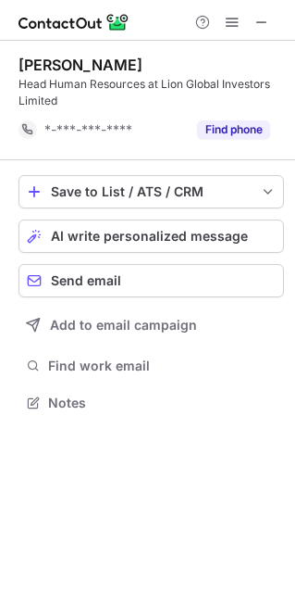
scroll to position [9, 9]
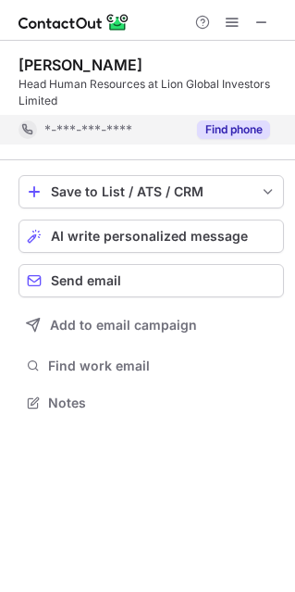
click at [253, 123] on button "Find phone" at bounding box center [233, 129] width 73 height 19
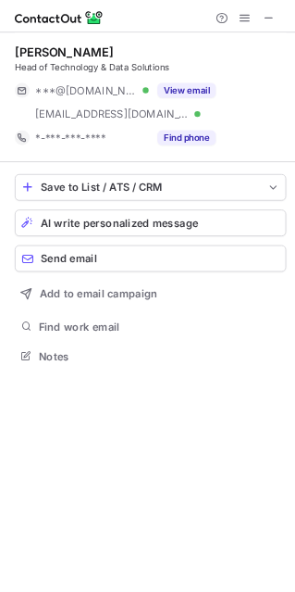
scroll to position [431, 295]
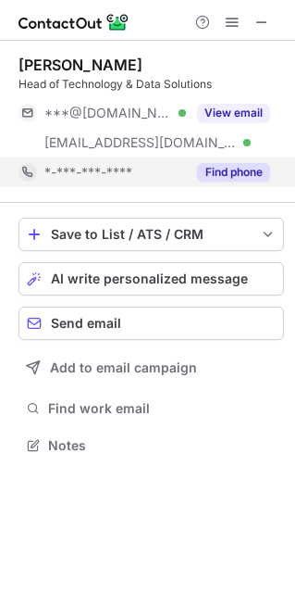
click at [207, 167] on button "Find phone" at bounding box center [233, 172] width 73 height 19
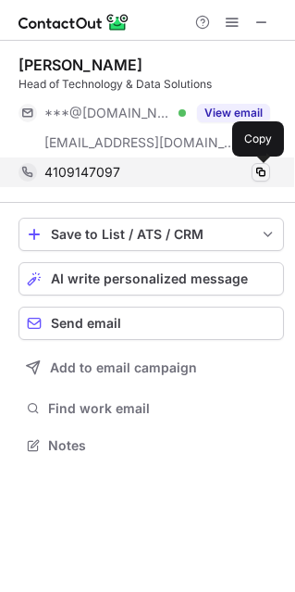
click at [262, 172] on span at bounding box center [261, 172] width 15 height 15
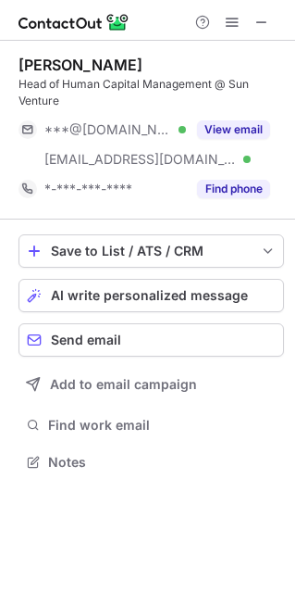
scroll to position [448, 295]
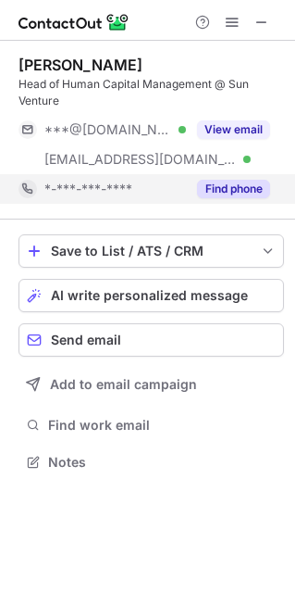
click at [221, 182] on button "Find phone" at bounding box center [233, 189] width 73 height 19
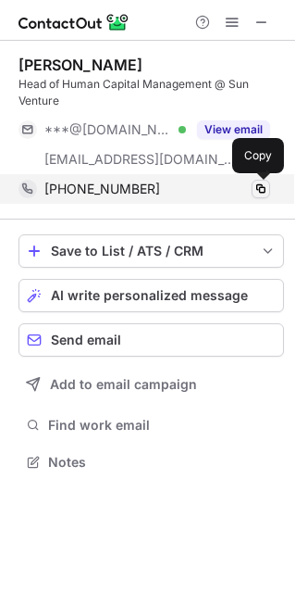
click at [255, 184] on span at bounding box center [261, 188] width 15 height 15
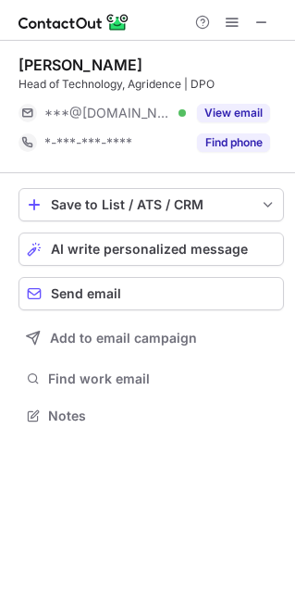
scroll to position [402, 295]
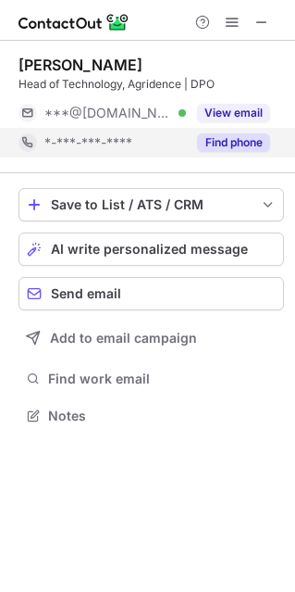
click at [213, 145] on button "Find phone" at bounding box center [233, 142] width 73 height 19
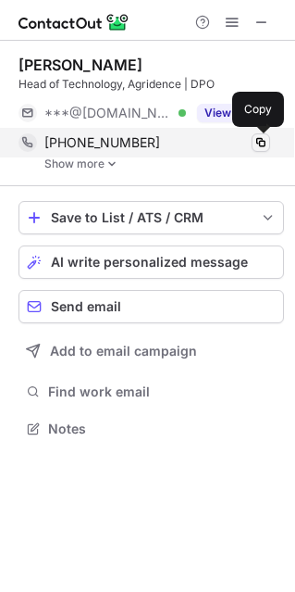
click at [266, 143] on span at bounding box center [261, 142] width 15 height 15
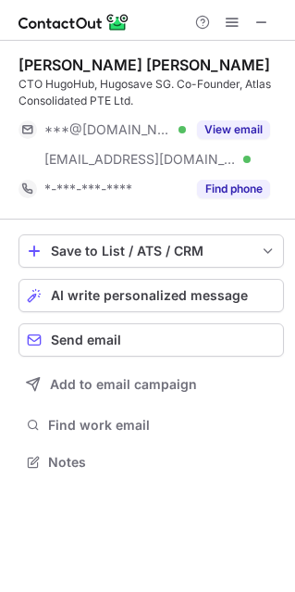
scroll to position [448, 295]
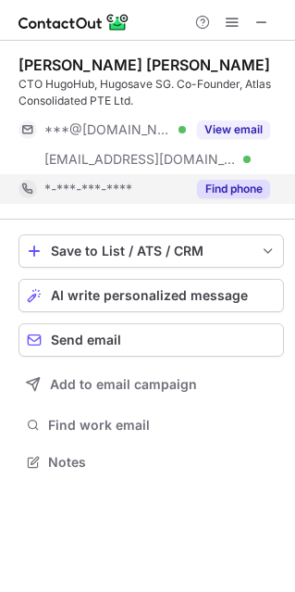
click at [244, 191] on button "Find phone" at bounding box center [233, 189] width 73 height 19
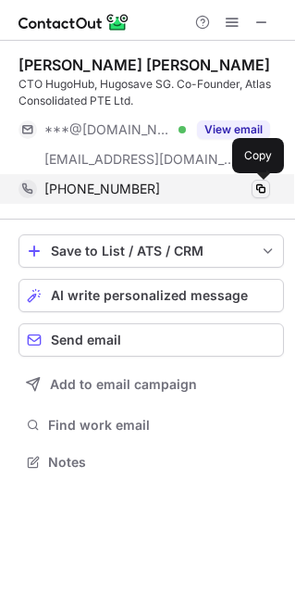
click at [266, 182] on span at bounding box center [261, 188] width 15 height 15
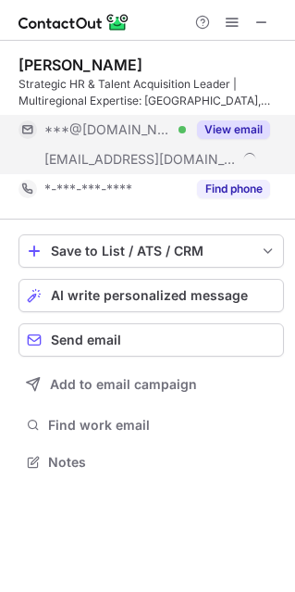
scroll to position [448, 295]
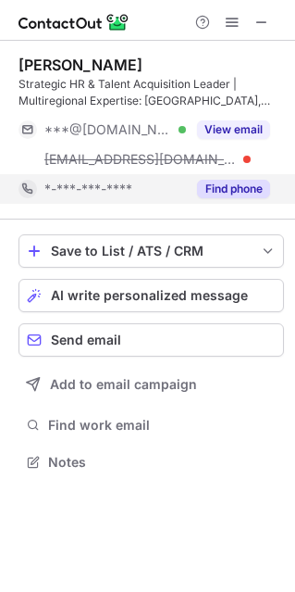
click at [229, 187] on button "Find phone" at bounding box center [233, 189] width 73 height 19
